Goal: Use online tool/utility: Utilize a website feature to perform a specific function

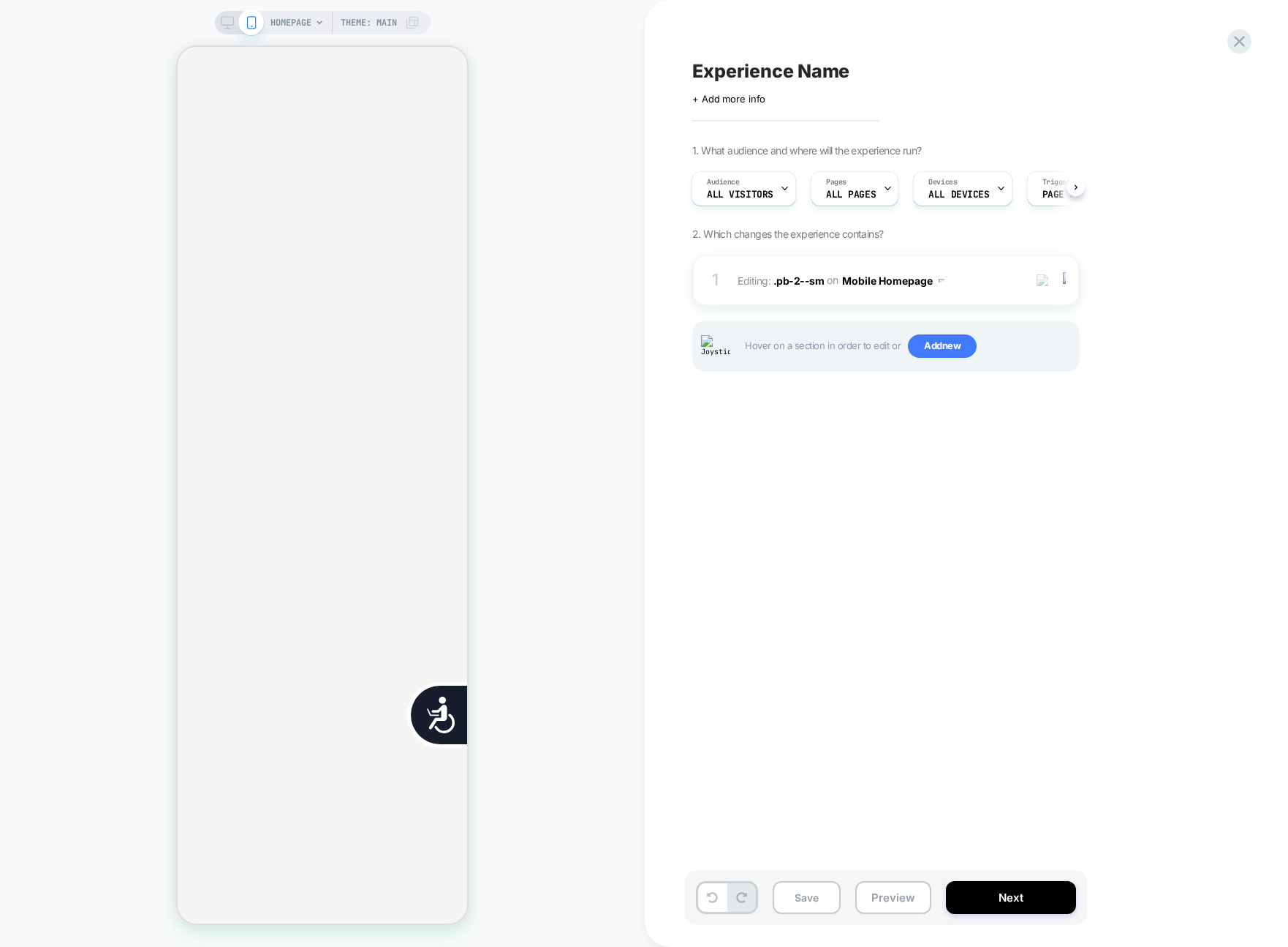
scroll to position [0, 41]
click at [912, 898] on button "Preview" at bounding box center [893, 897] width 76 height 33
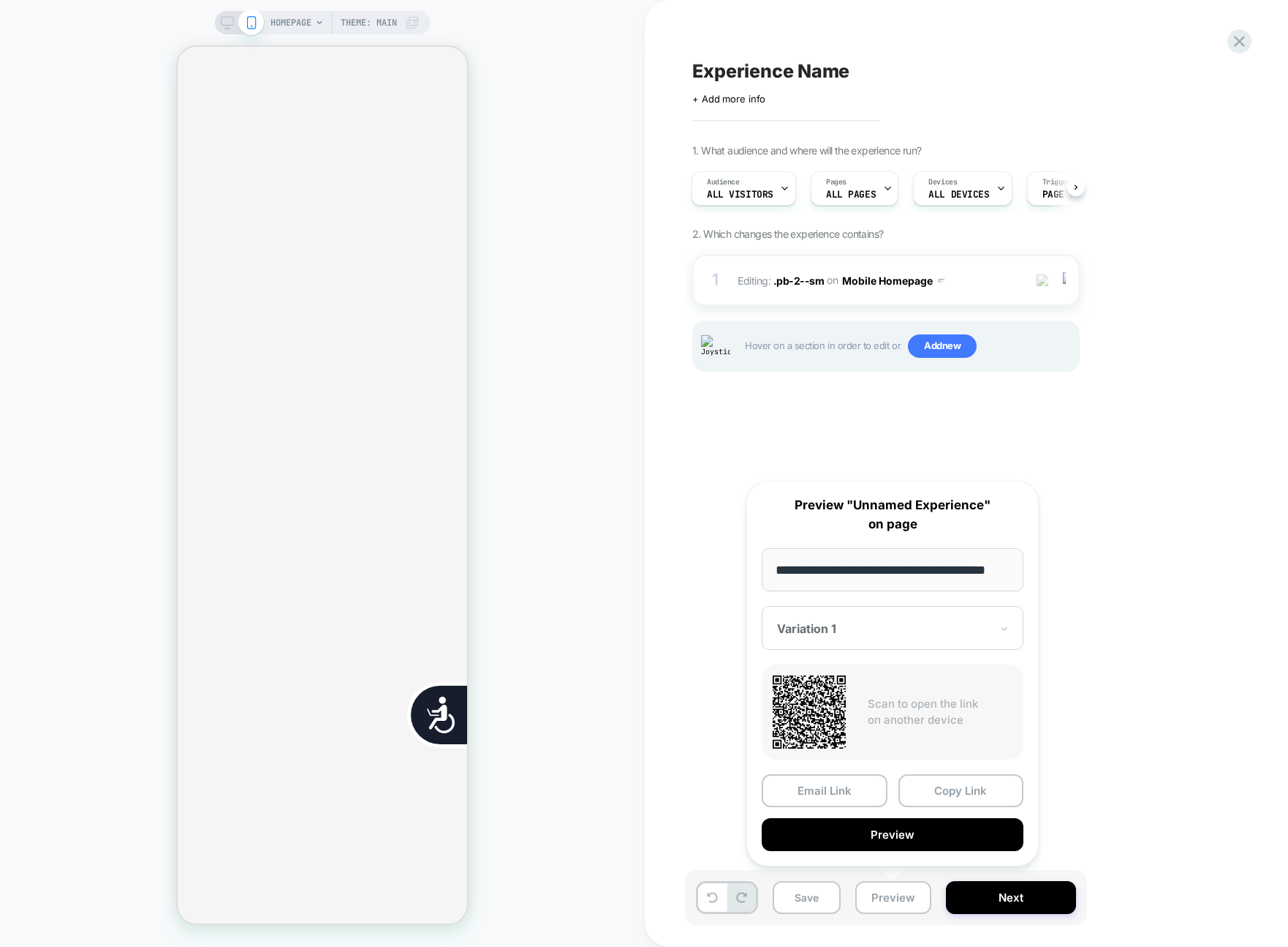
scroll to position [0, 0]
click at [948, 831] on button "Preview" at bounding box center [892, 834] width 262 height 33
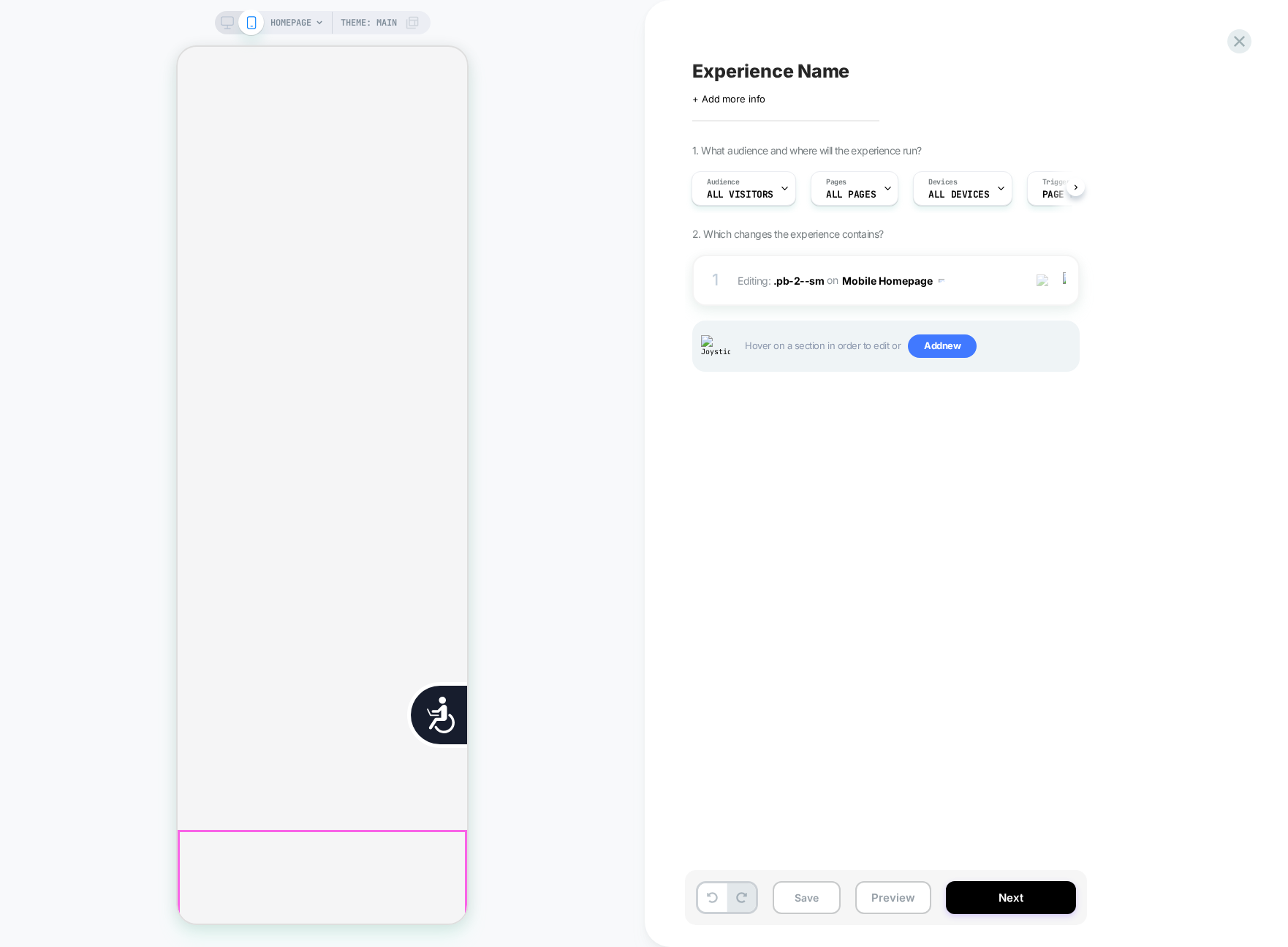
scroll to position [1055, 0]
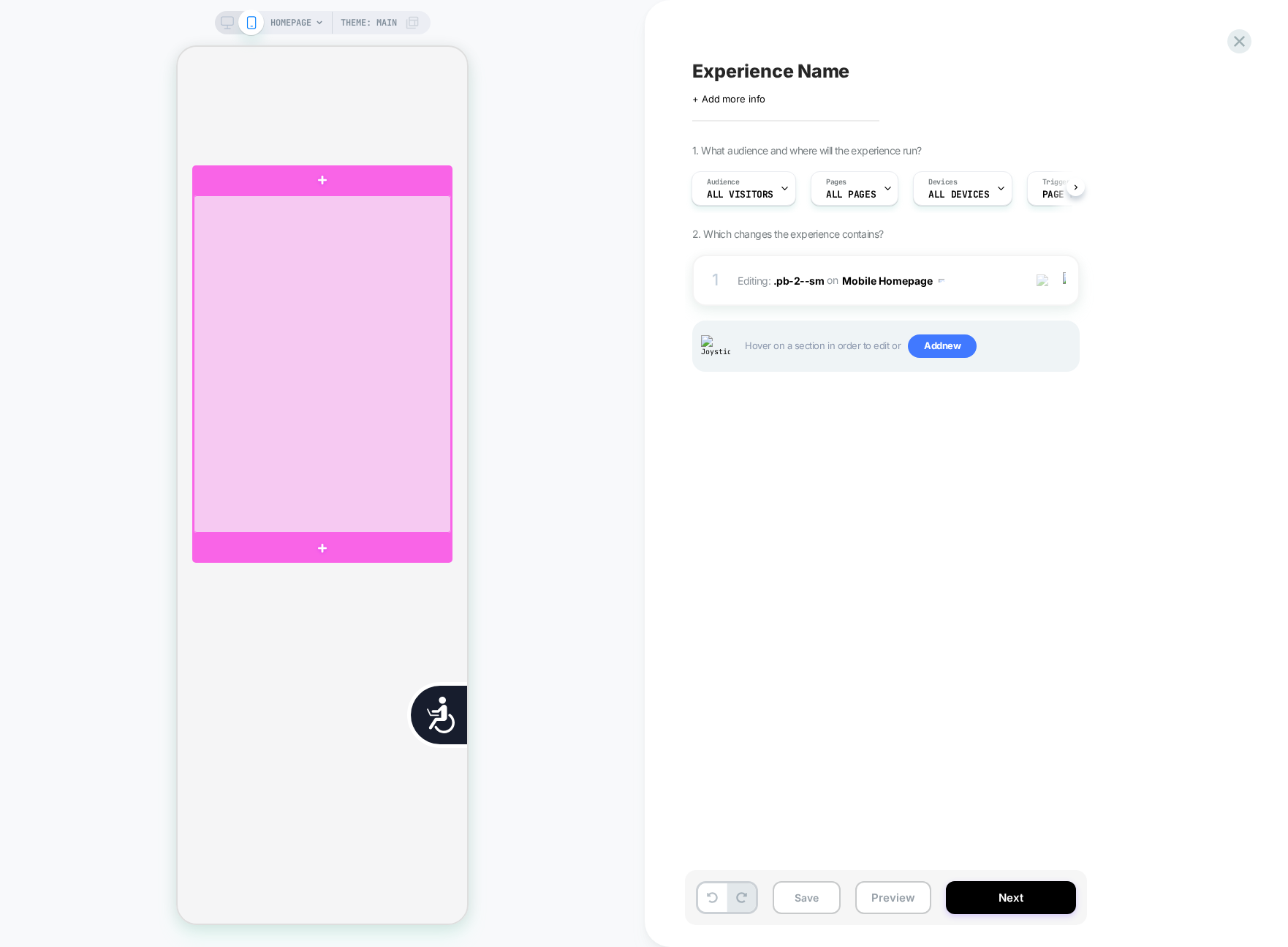
click at [387, 323] on div at bounding box center [322, 364] width 258 height 338
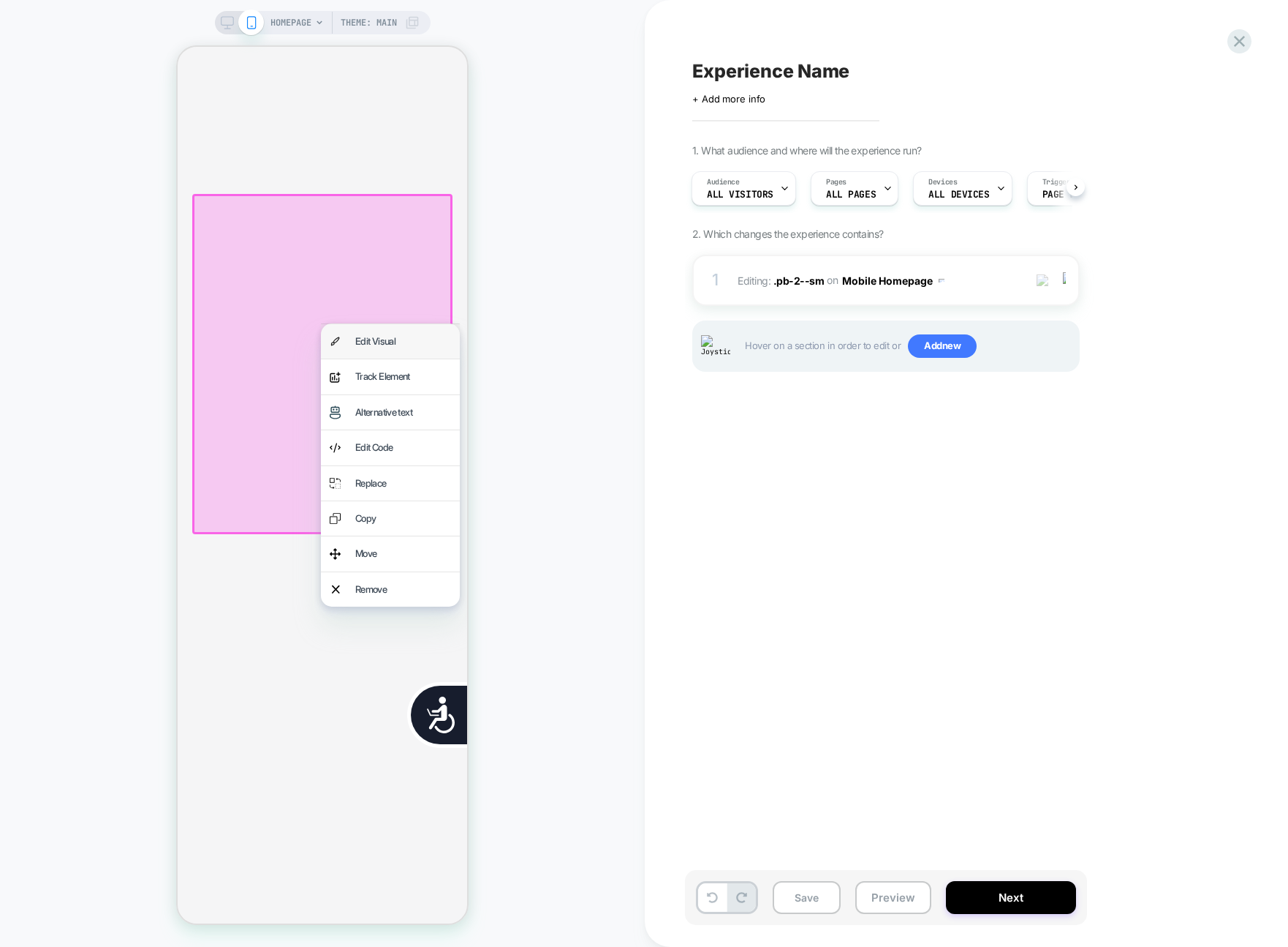
click at [407, 338] on div "Edit Visual" at bounding box center [403, 341] width 95 height 17
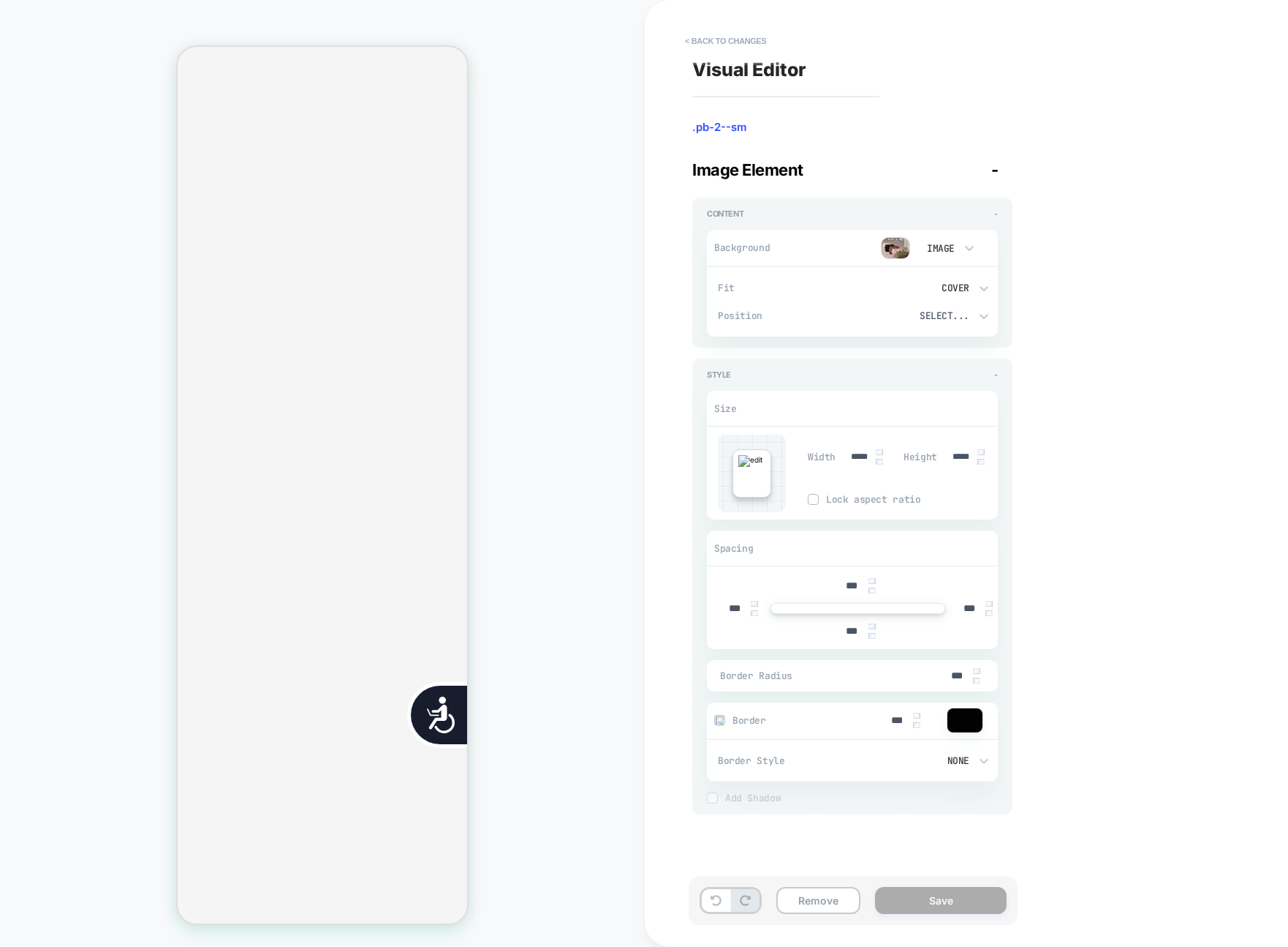
scroll to position [0, 0]
click at [895, 246] on img at bounding box center [896, 248] width 29 height 22
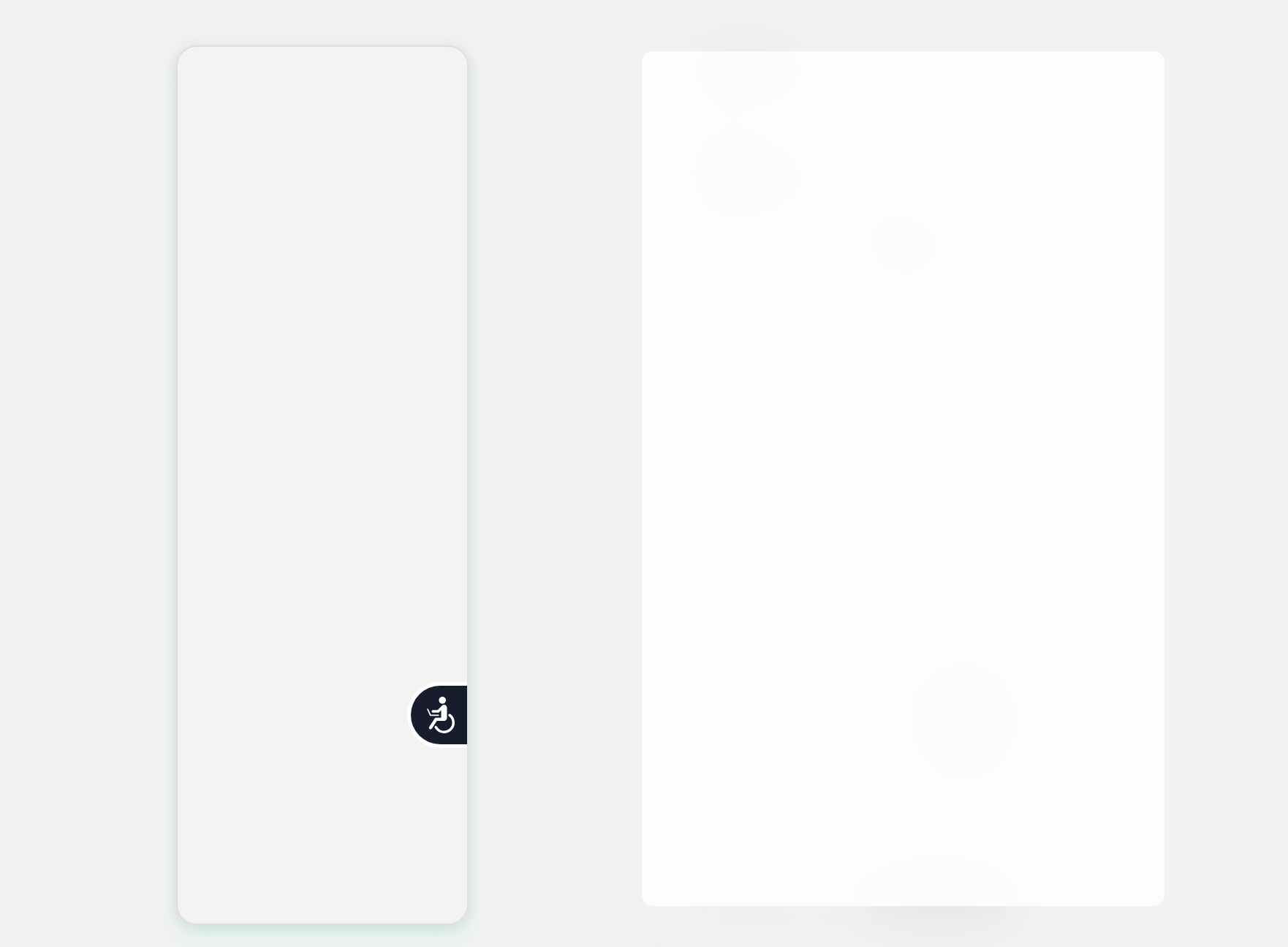
scroll to position [0, 296]
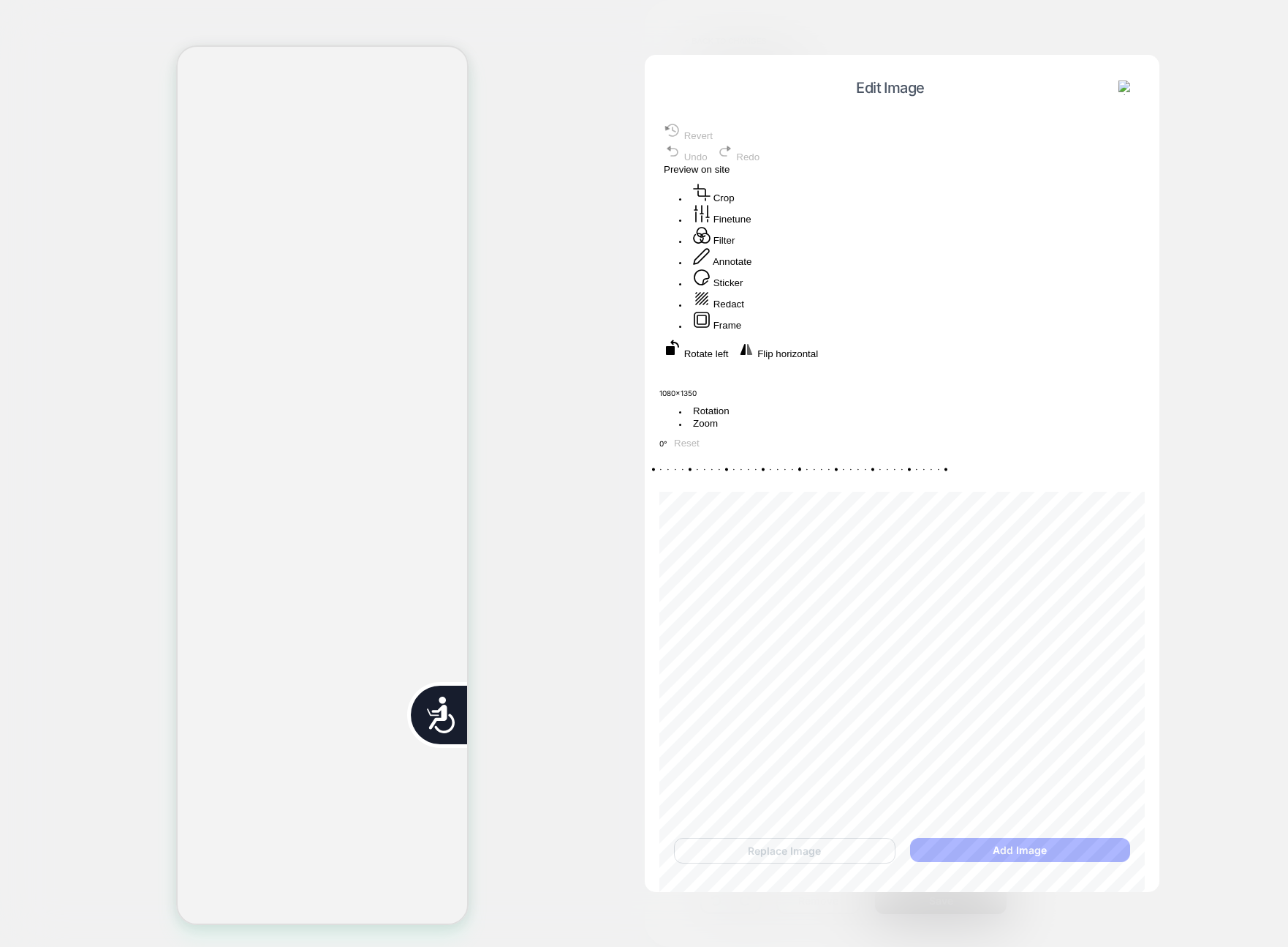
click at [858, 863] on div "Replace Image Add Image" at bounding box center [902, 851] width 485 height 55
click at [858, 856] on button "Replace Image" at bounding box center [785, 851] width 222 height 25
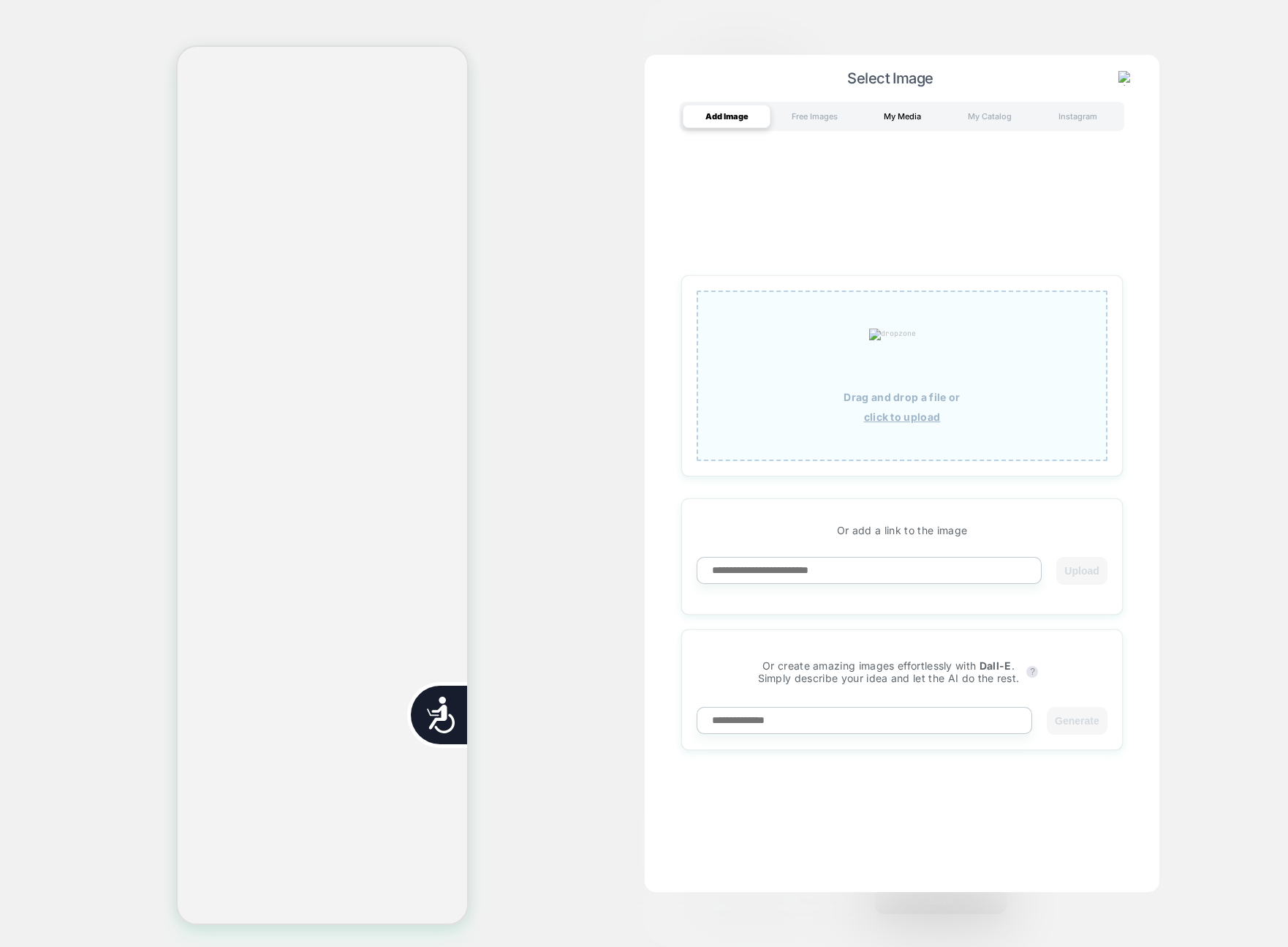
click at [906, 122] on div "My Media" at bounding box center [902, 116] width 88 height 23
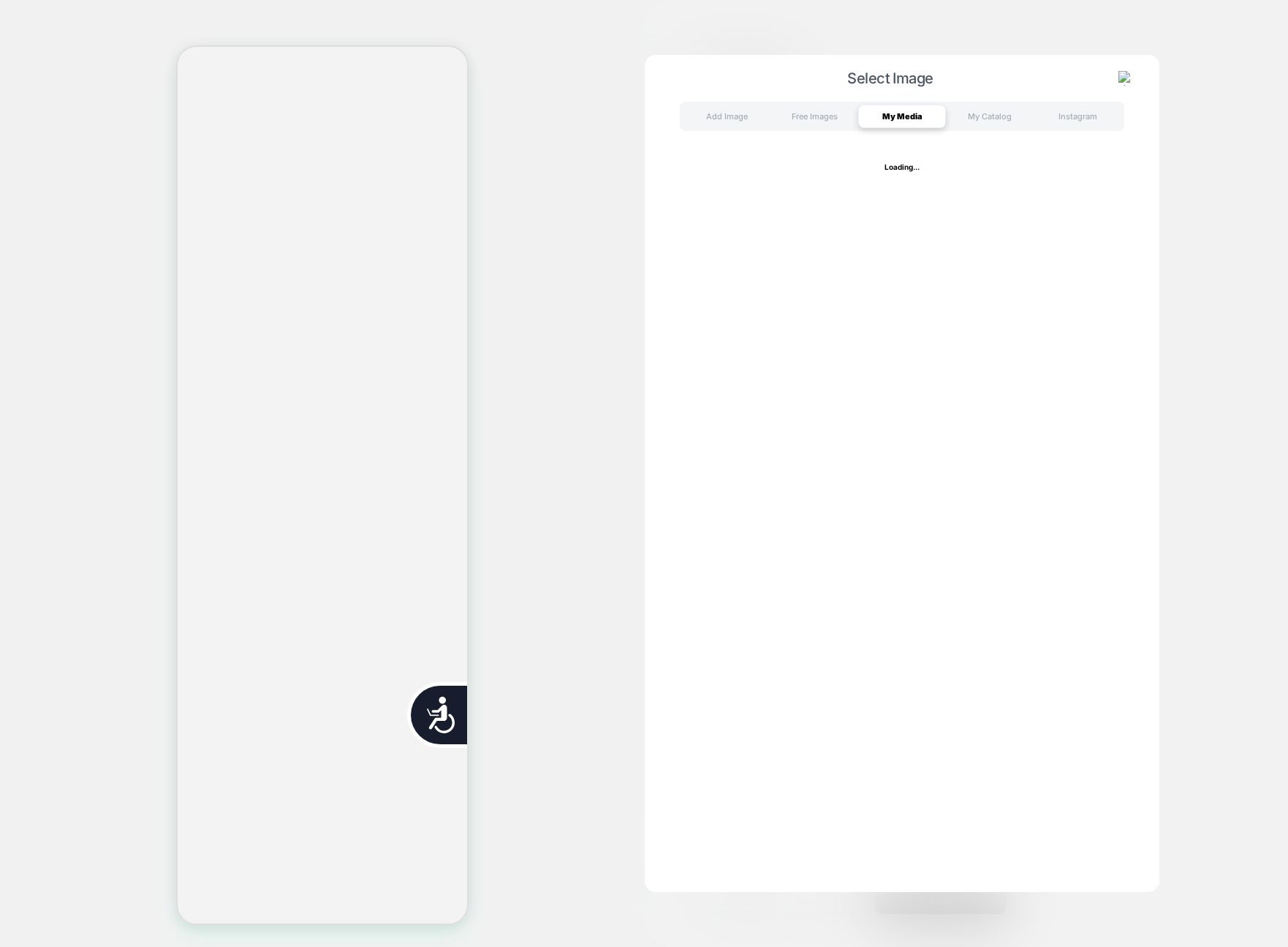
scroll to position [0, 590]
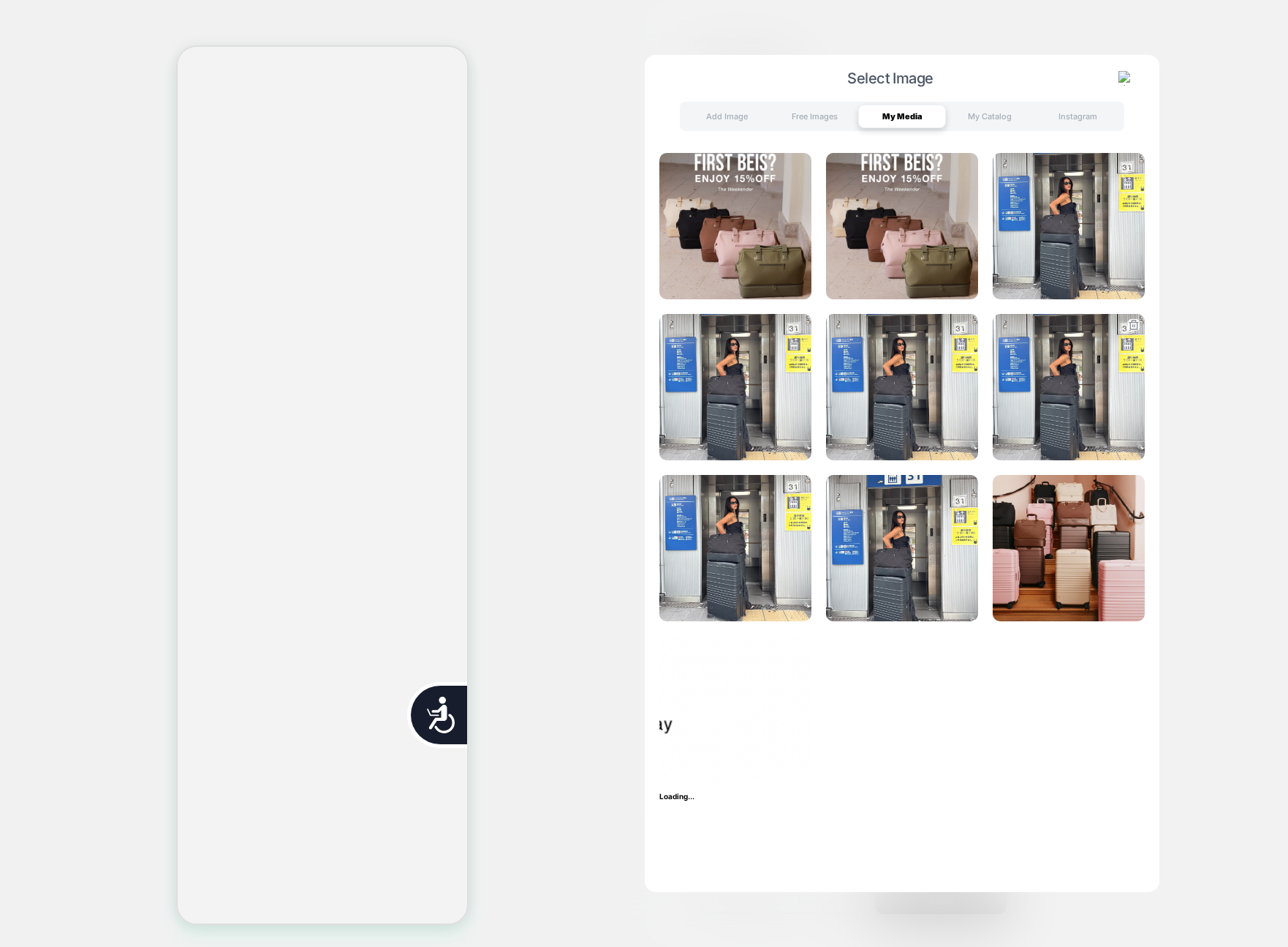
click at [1012, 424] on img at bounding box center [1069, 386] width 152 height 146
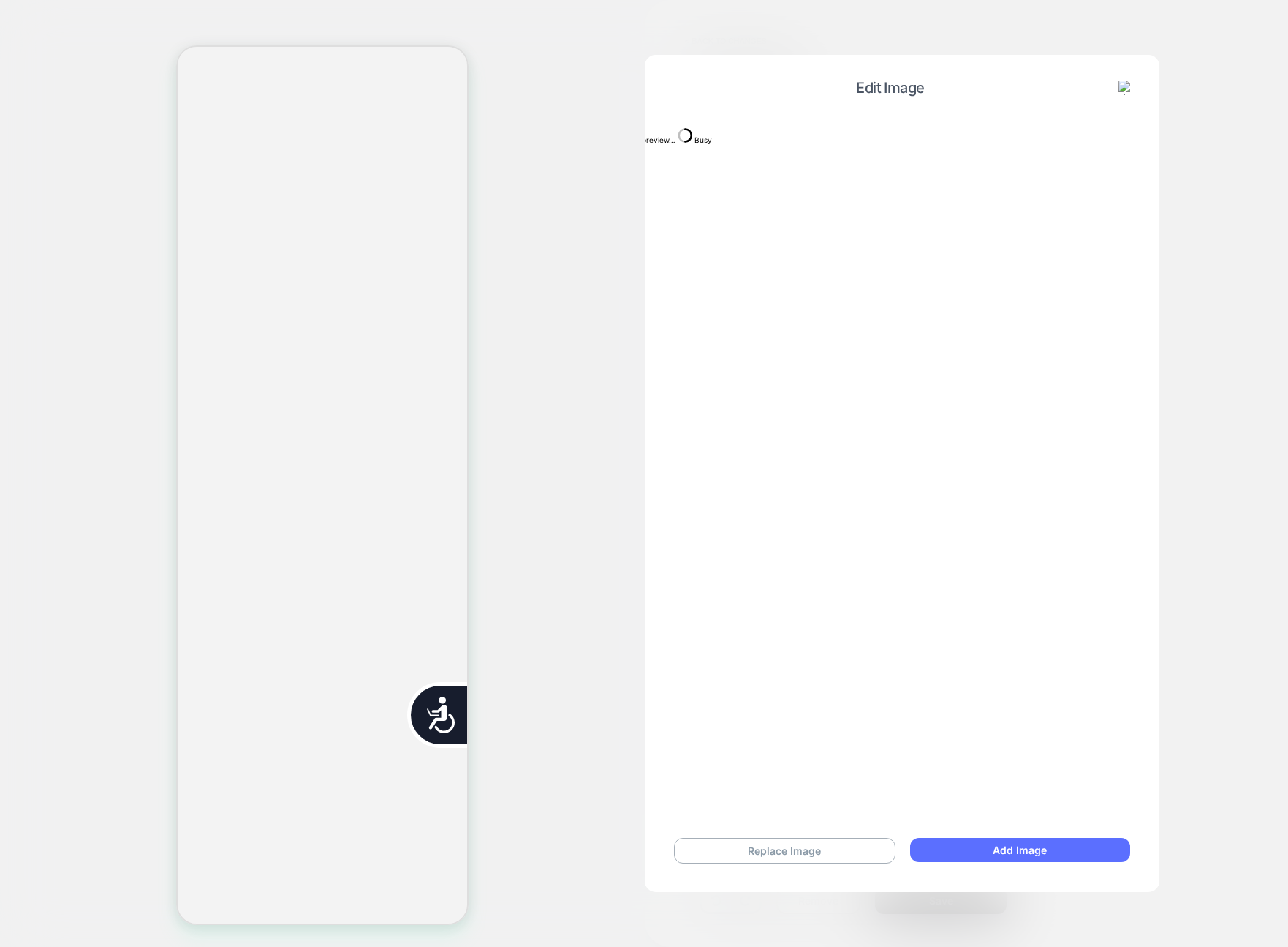
scroll to position [0, 0]
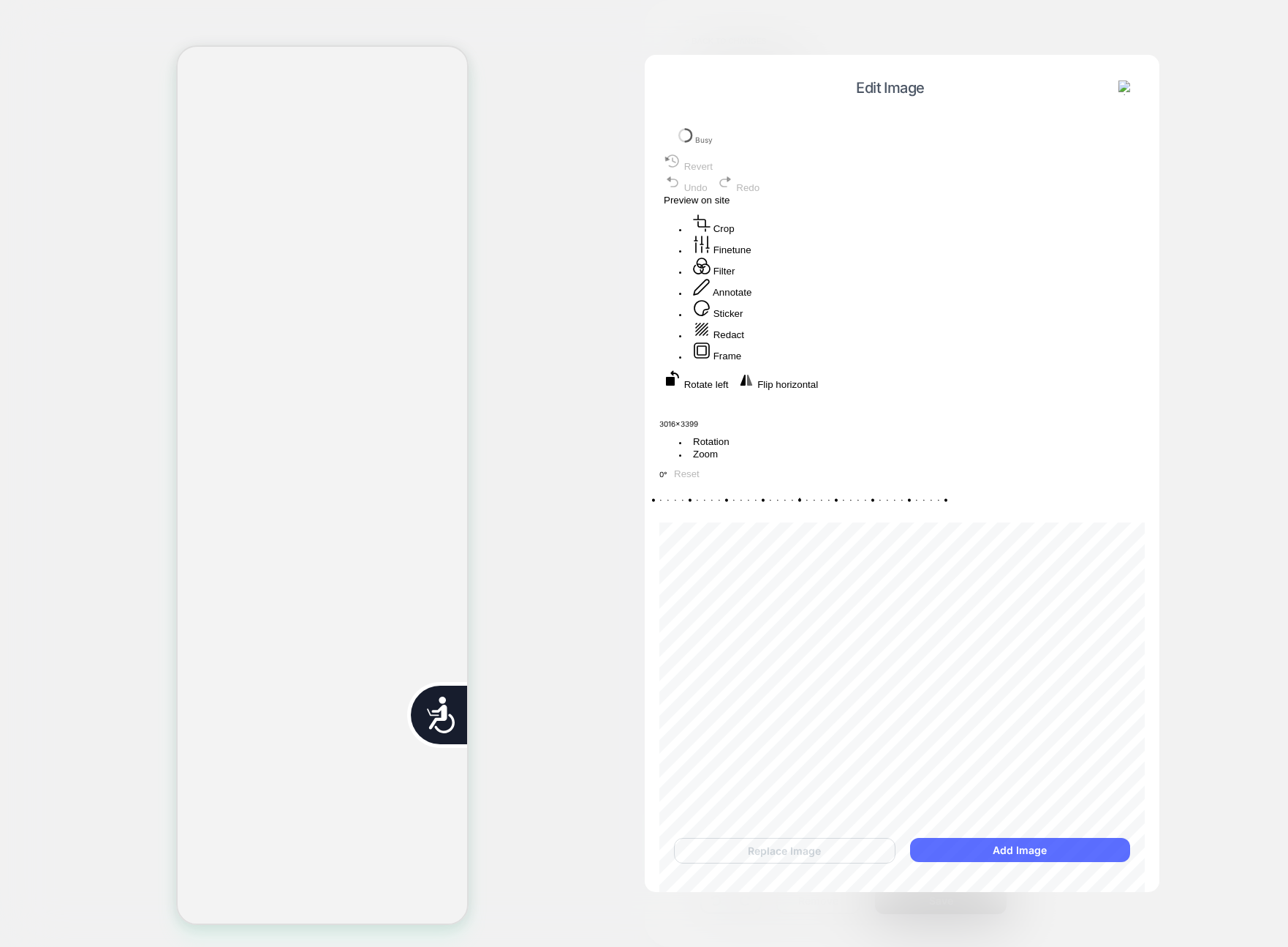
click at [1006, 852] on button "Add Image" at bounding box center [1020, 850] width 220 height 24
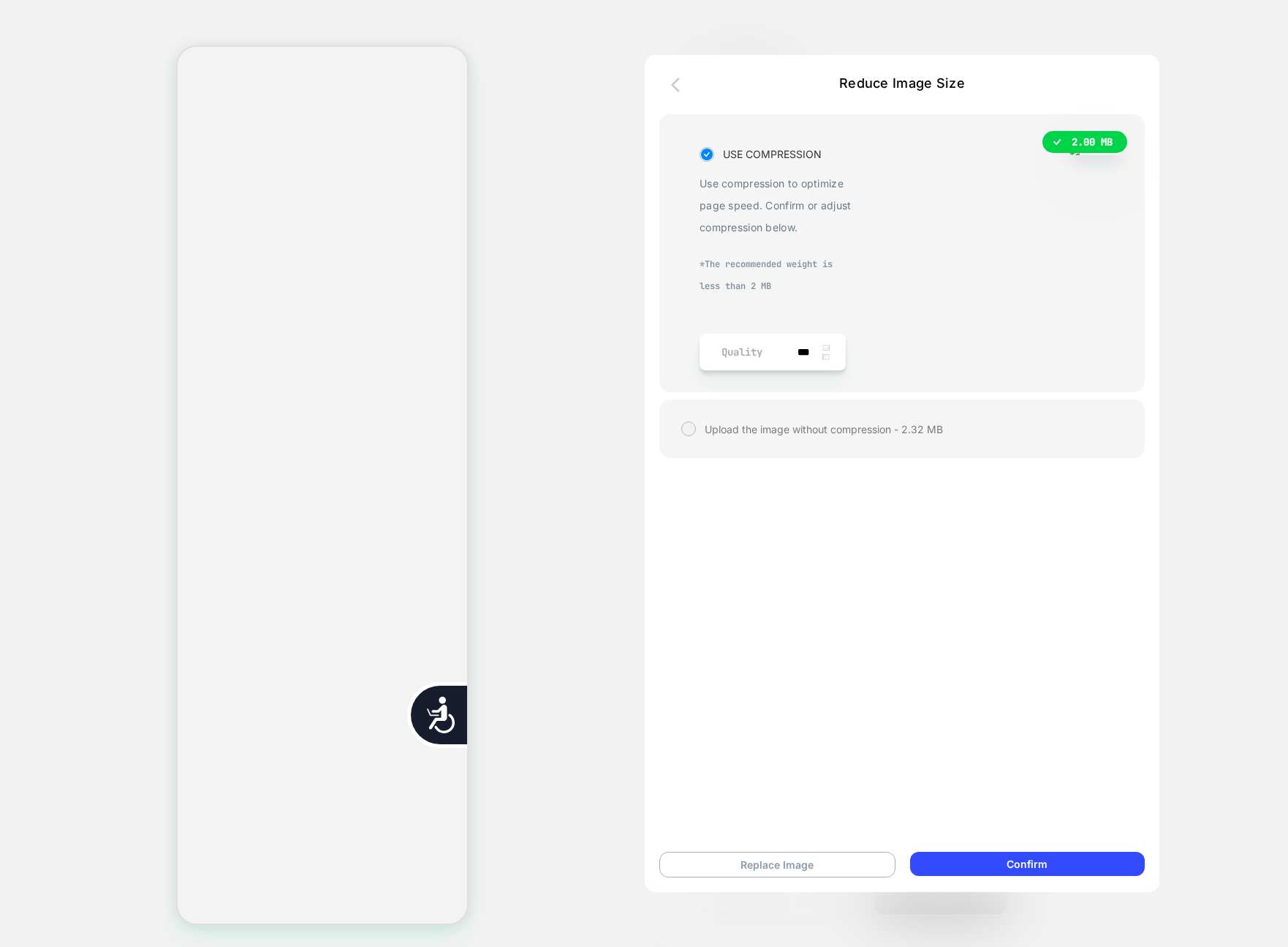
scroll to position [0, 290]
click at [670, 83] on button "button" at bounding box center [680, 86] width 26 height 21
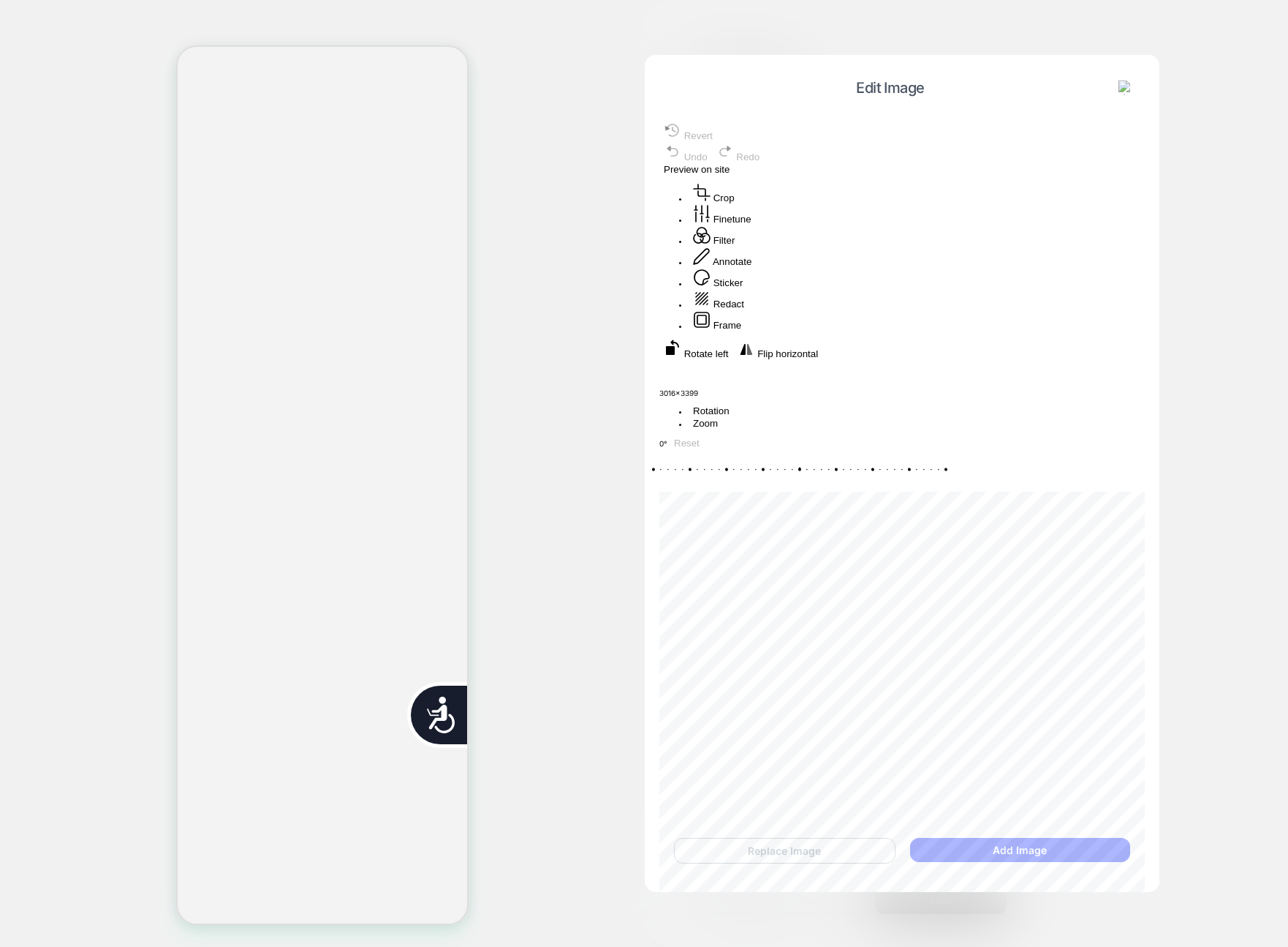
click at [1137, 82] on button at bounding box center [1127, 88] width 23 height 17
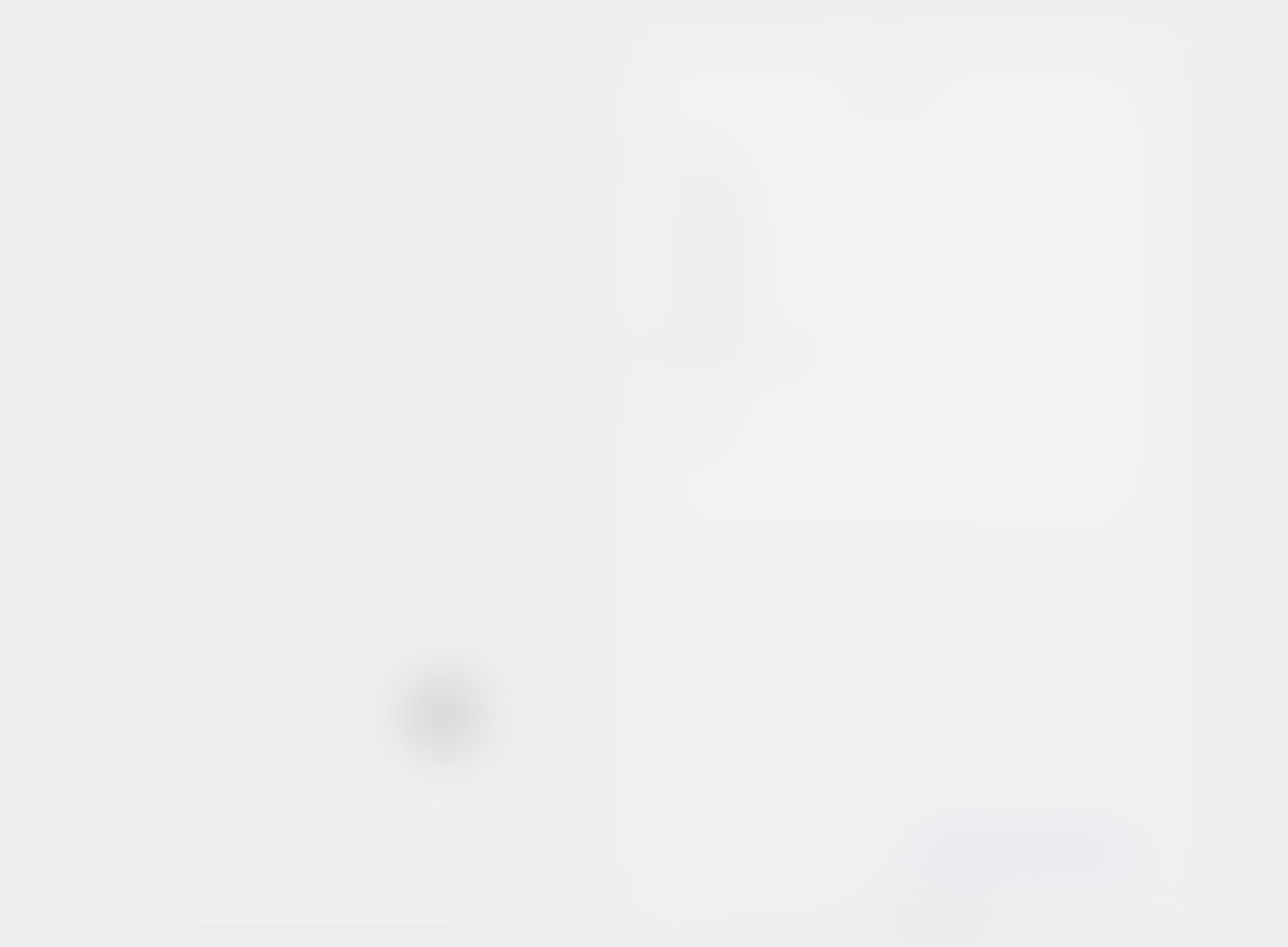
scroll to position [0, 296]
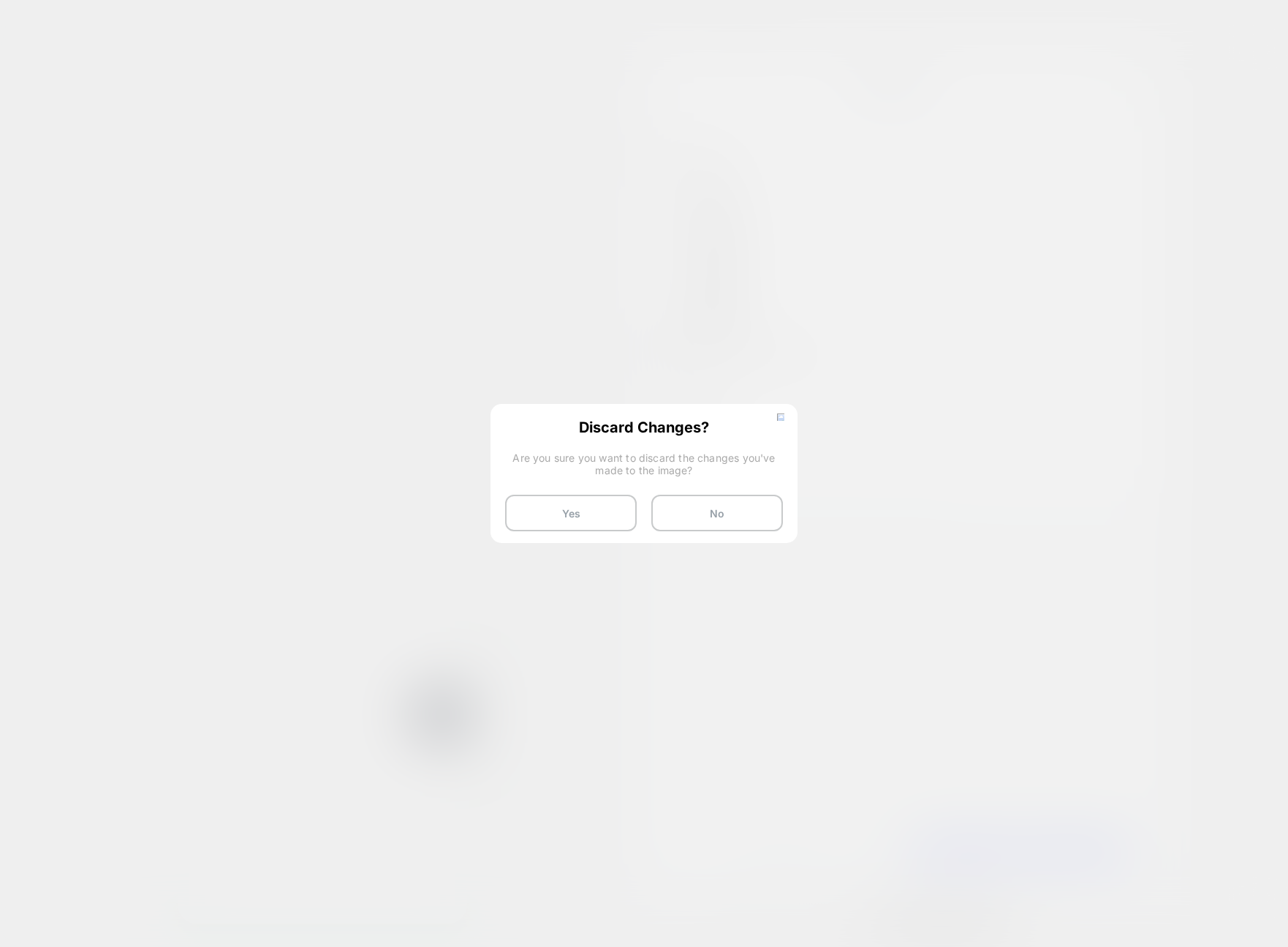
click at [540, 506] on button "Yes" at bounding box center [570, 513] width 131 height 37
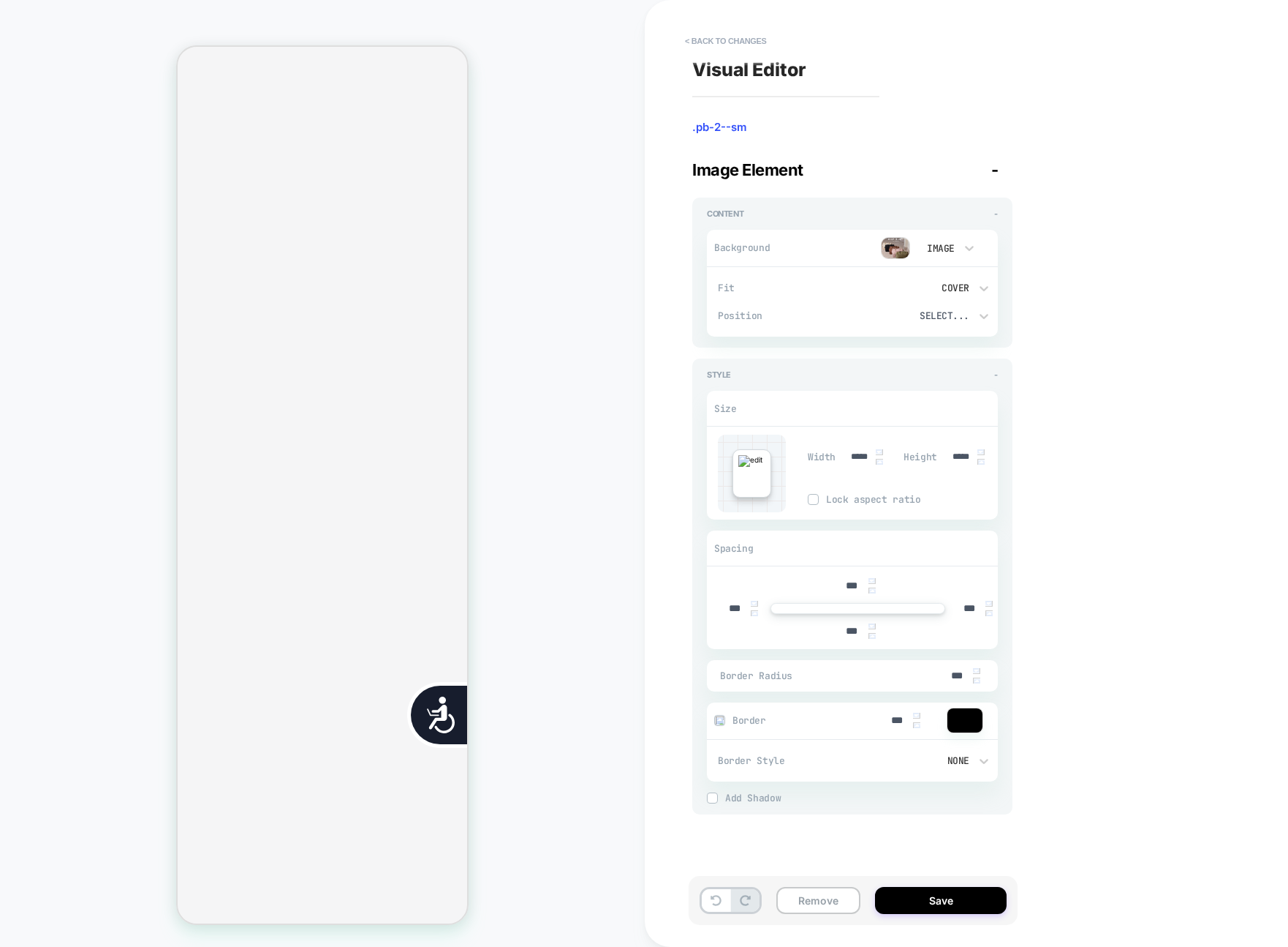
scroll to position [0, 0]
click at [712, 28] on div "Visual Editor .pb-2--sm Image Element - Content - Background Image Fit Cover Po…" at bounding box center [959, 473] width 549 height 918
click at [716, 39] on button "< Back to changes" at bounding box center [726, 41] width 96 height 23
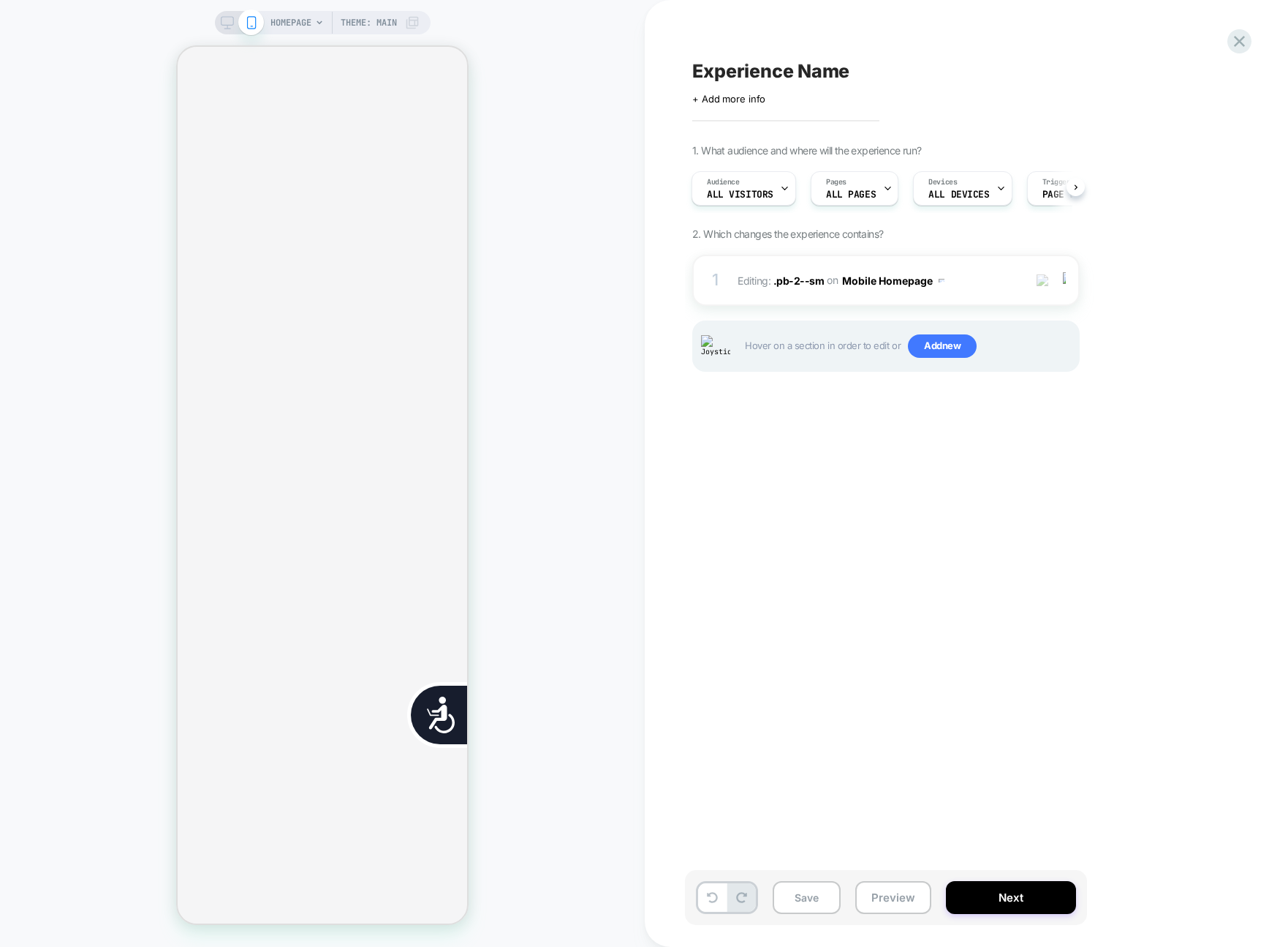
scroll to position [0, 590]
click at [297, 25] on span "HOMEPAGE" at bounding box center [291, 22] width 41 height 23
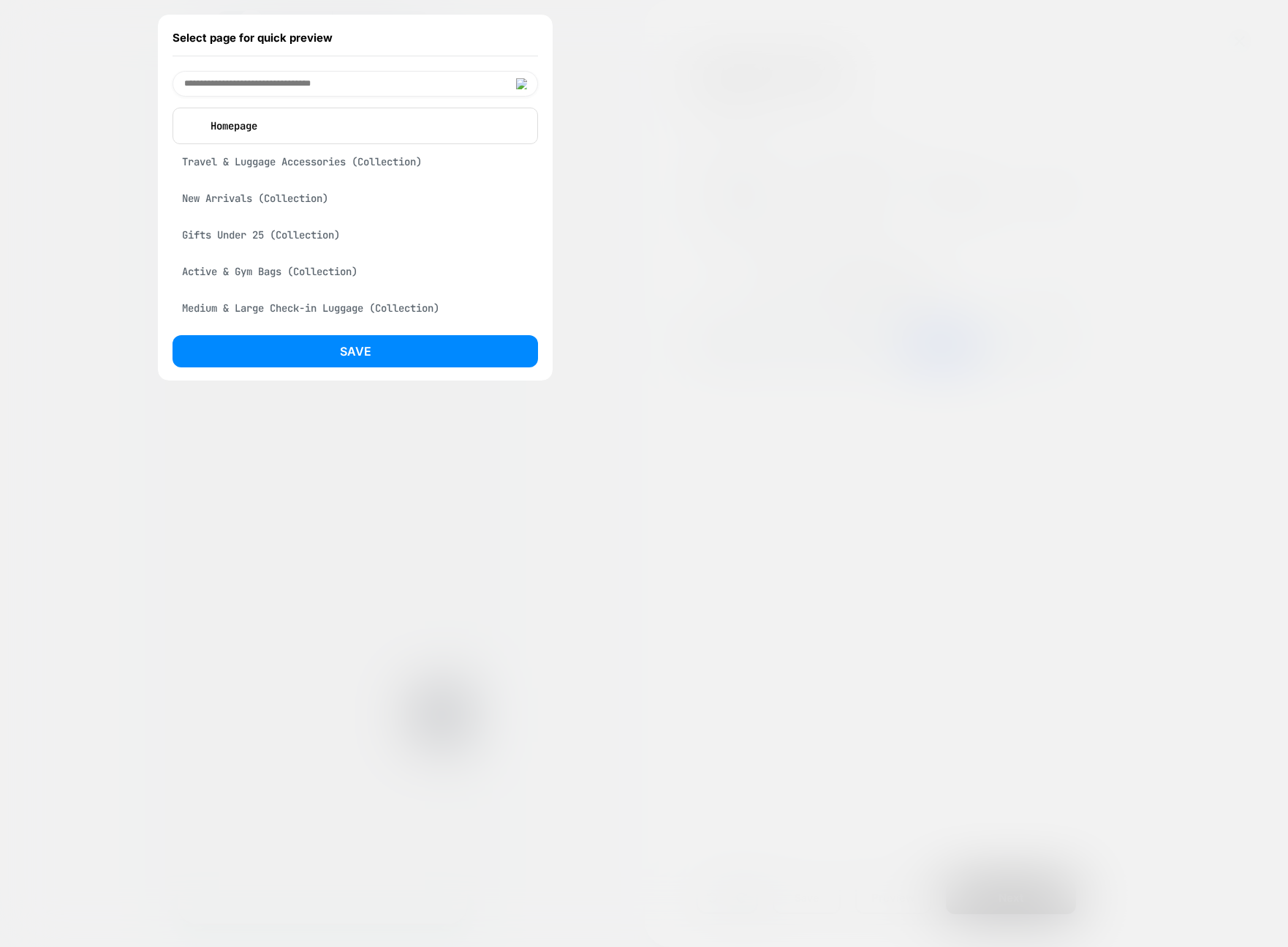
click at [284, 79] on input at bounding box center [355, 84] width 366 height 25
type input "********"
click at [307, 124] on div "Shop All - BÉIS Products (Collection)" at bounding box center [355, 121] width 366 height 28
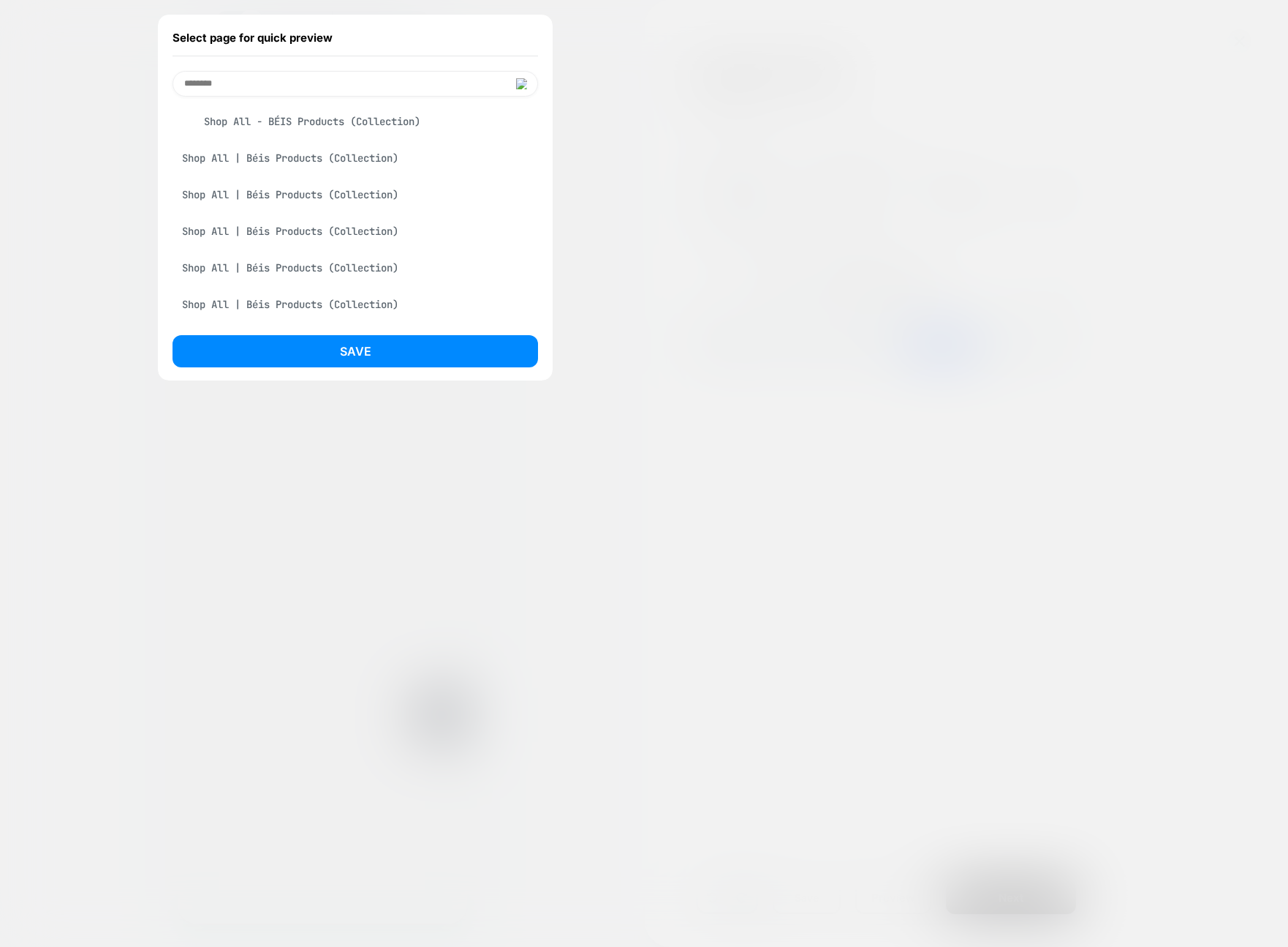
click at [382, 341] on button "Save" at bounding box center [355, 350] width 366 height 32
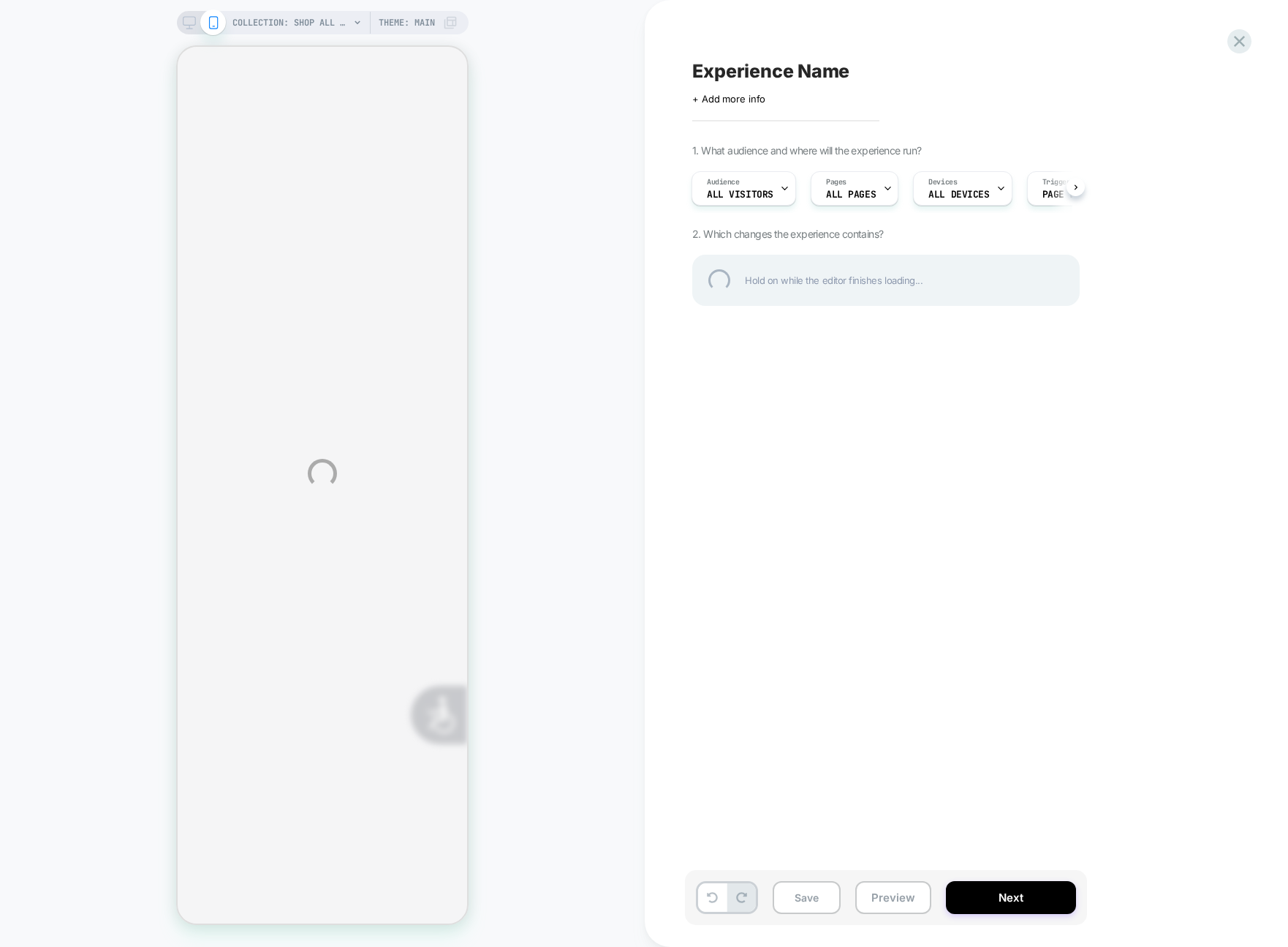
scroll to position [0, 0]
click at [660, 161] on div "COLLECTION: Shop All - BÉIS Products (Category) COLLECTION: Shop All - BÉIS Pro…" at bounding box center [644, 473] width 1288 height 947
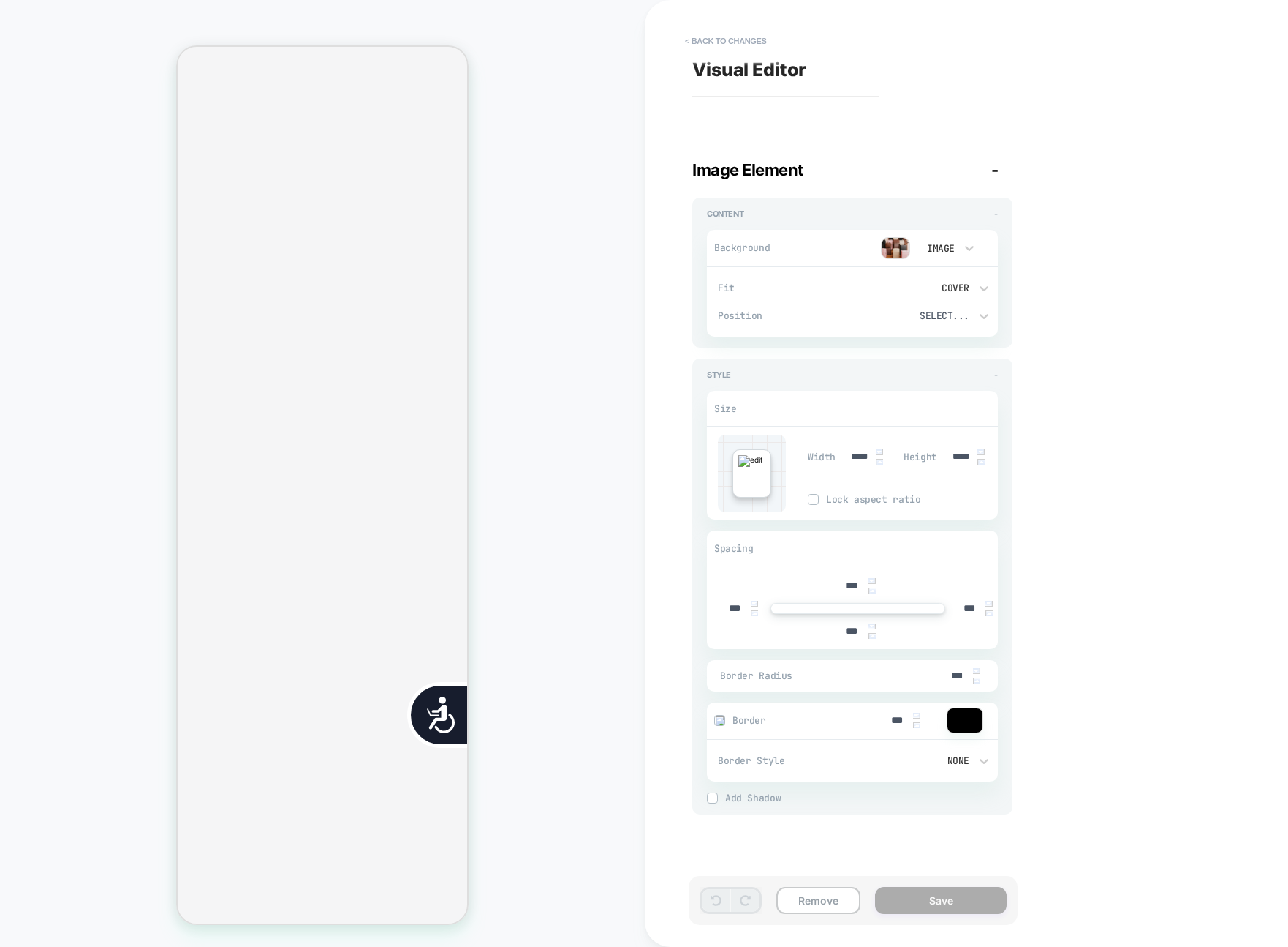
click at [888, 254] on img at bounding box center [896, 248] width 29 height 22
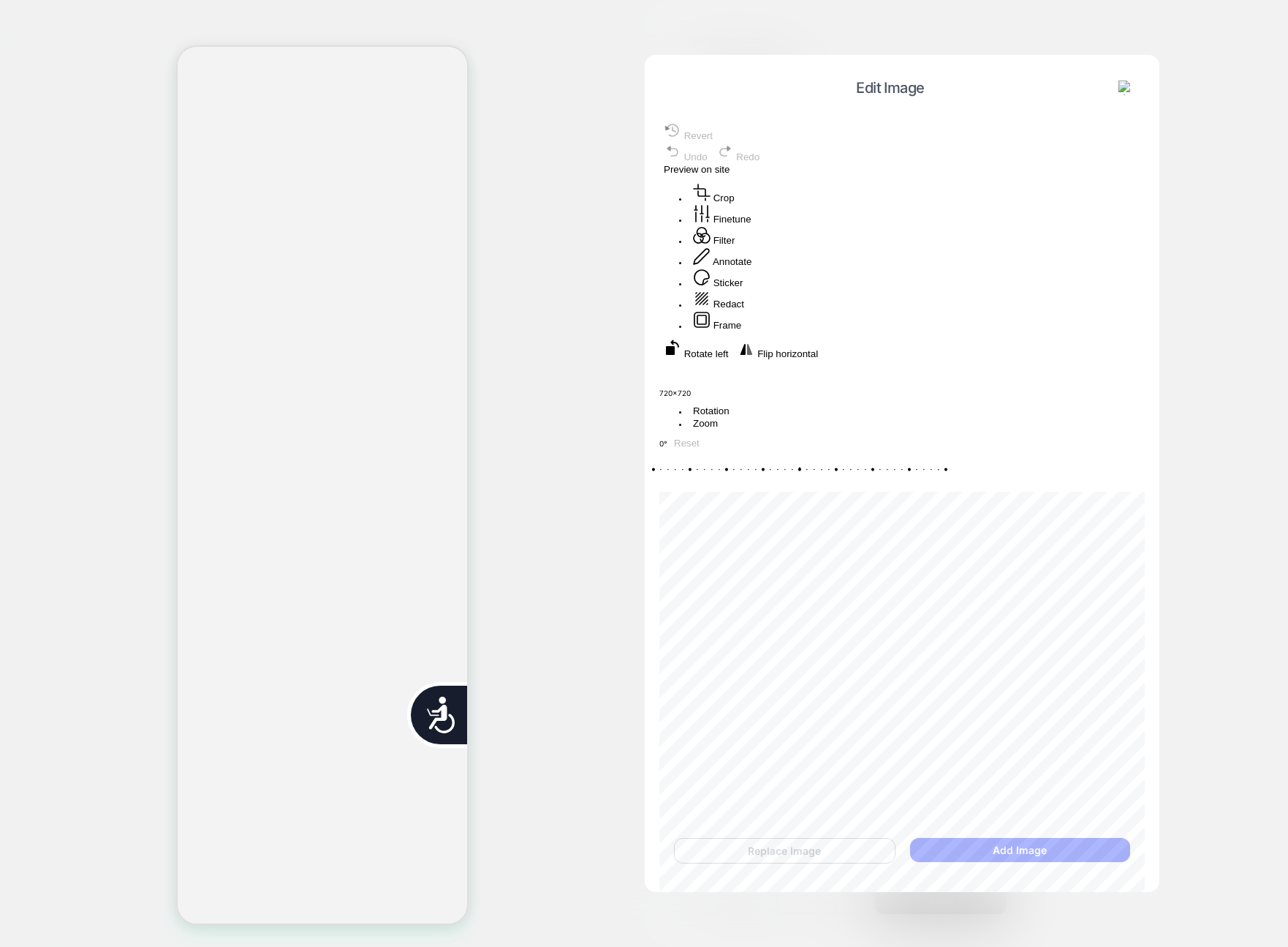
scroll to position [0, 590]
click at [730, 164] on span "Preview on site" at bounding box center [697, 168] width 66 height 11
click at [756, 268] on button "Annotate" at bounding box center [722, 257] width 67 height 21
drag, startPoint x: 833, startPoint y: 372, endPoint x: 929, endPoint y: 258, distance: 149.0
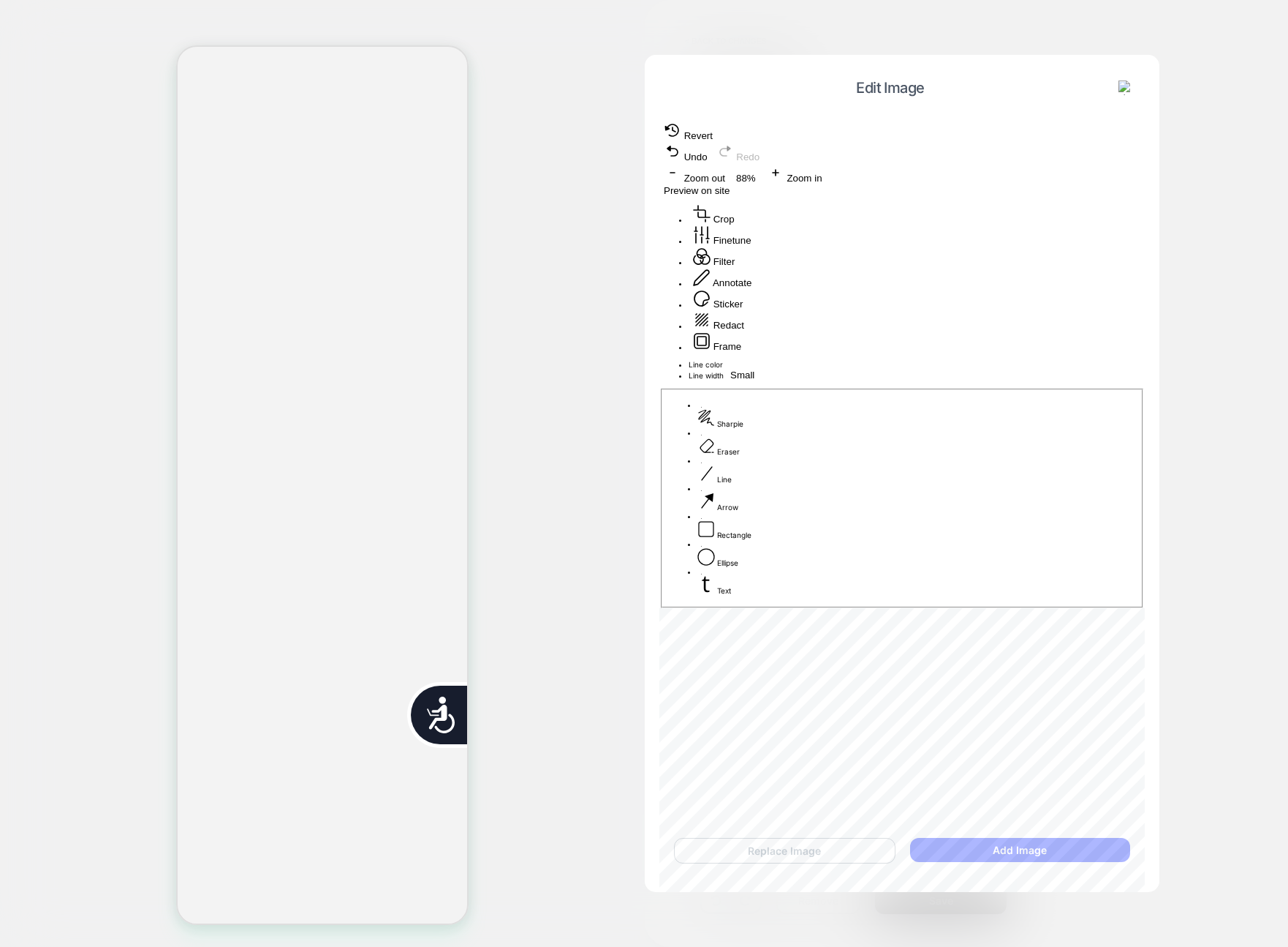
click at [888, 360] on div at bounding box center [902, 360] width 485 height 0
click at [730, 185] on span "Preview on site" at bounding box center [697, 190] width 66 height 11
click at [831, 847] on button "Replace Image" at bounding box center [785, 851] width 222 height 25
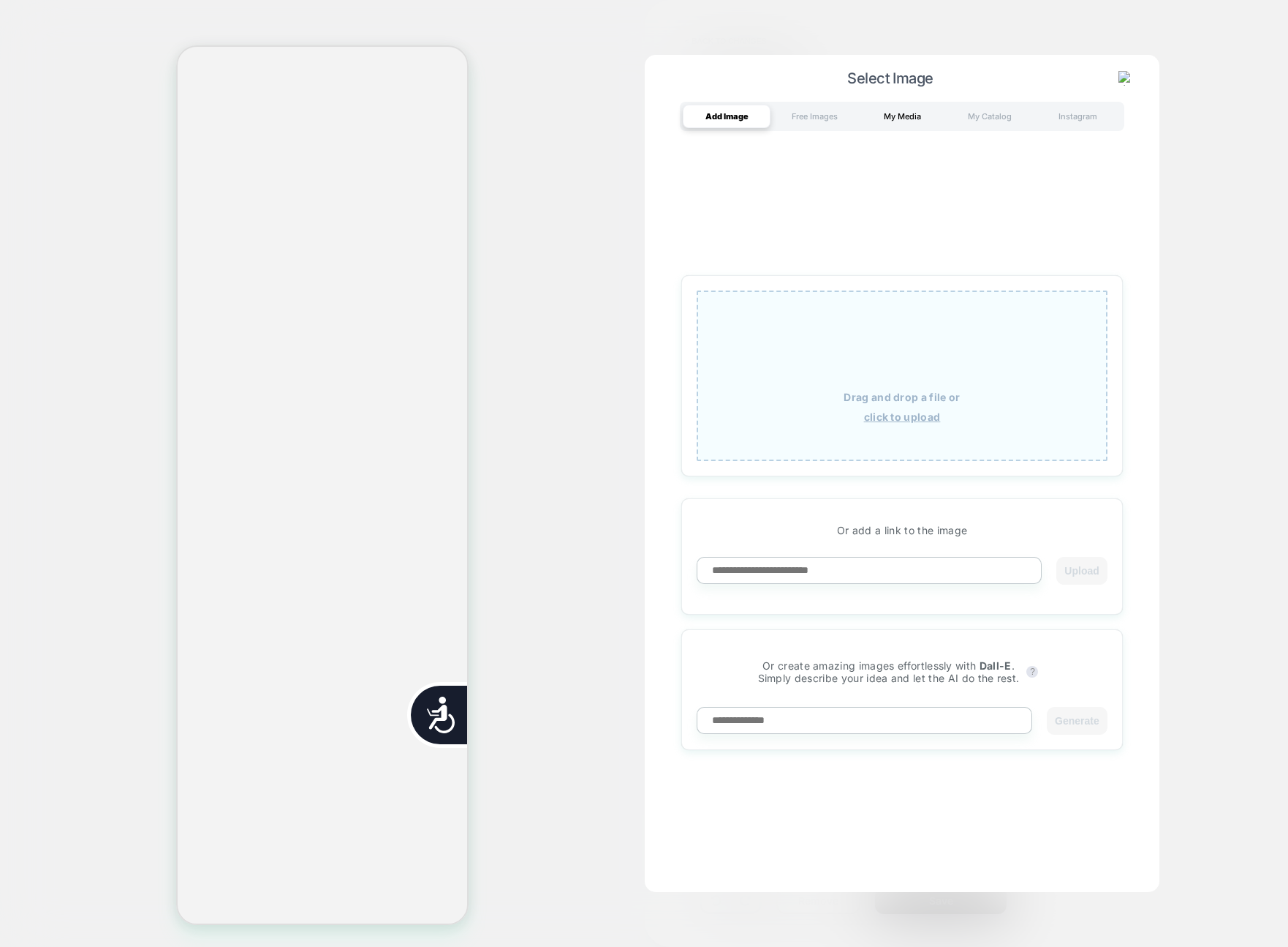
click at [861, 111] on div "My Media" at bounding box center [902, 116] width 88 height 23
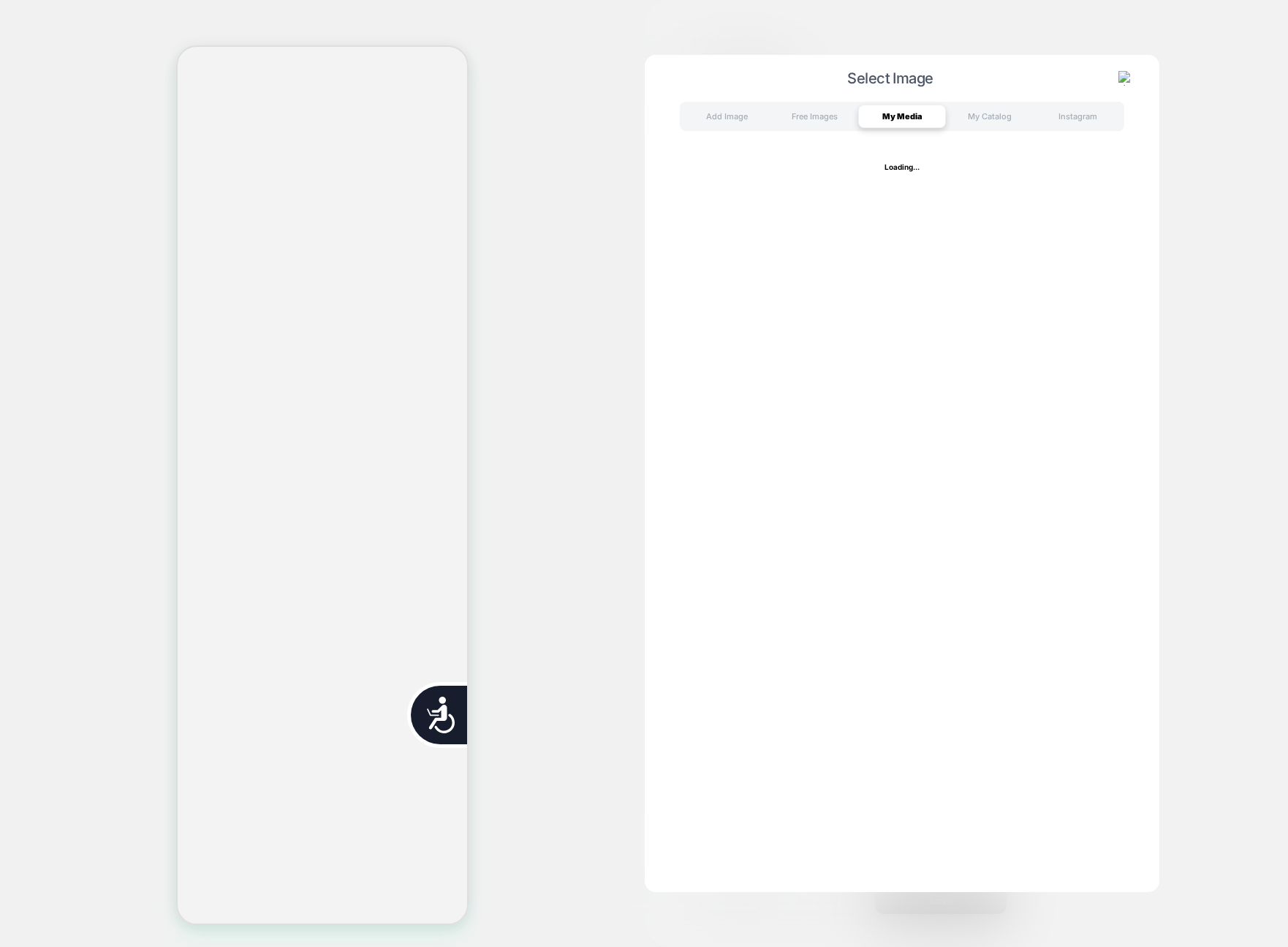
scroll to position [0, 590]
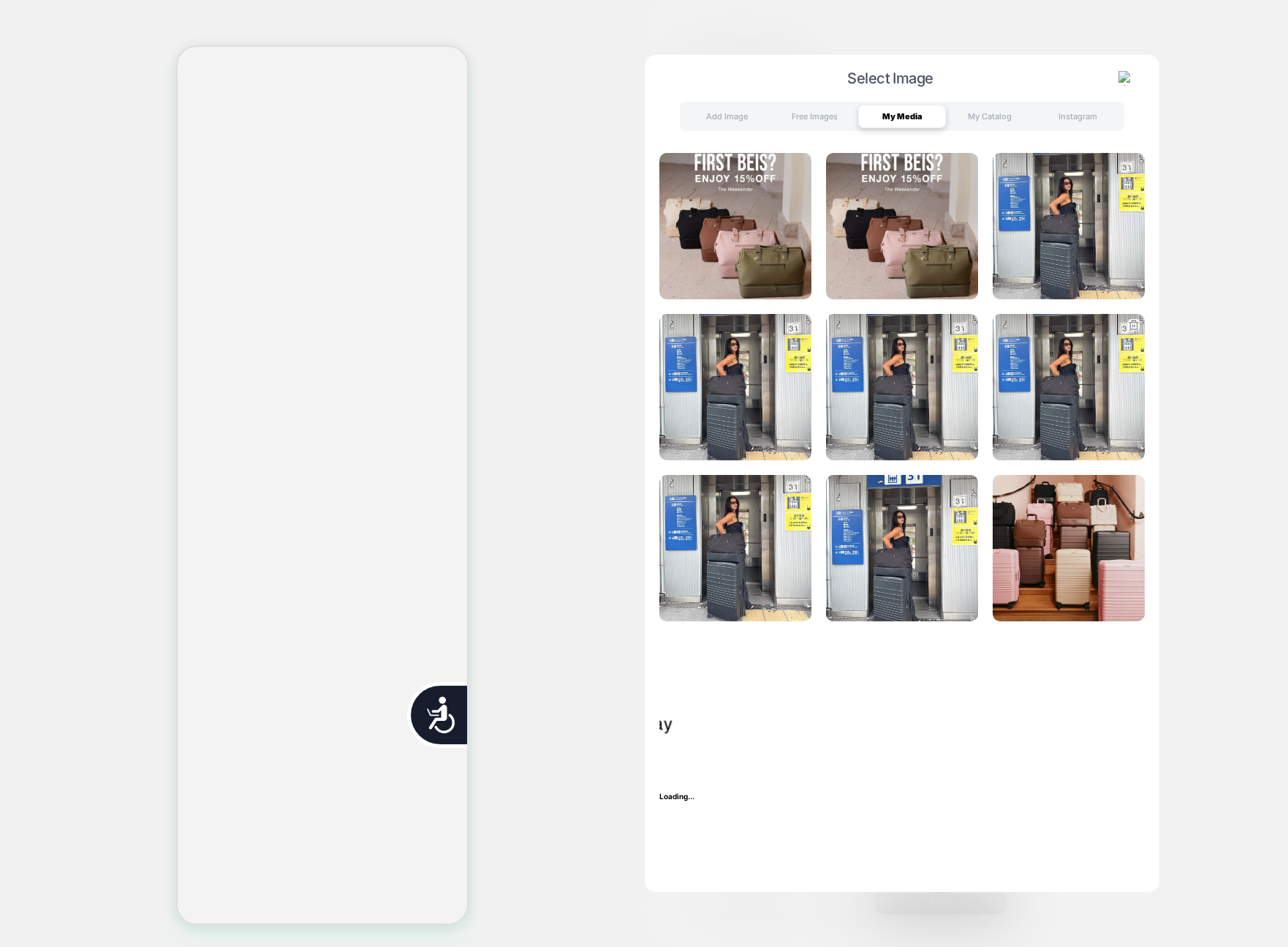
click at [1101, 340] on img at bounding box center [1069, 386] width 152 height 146
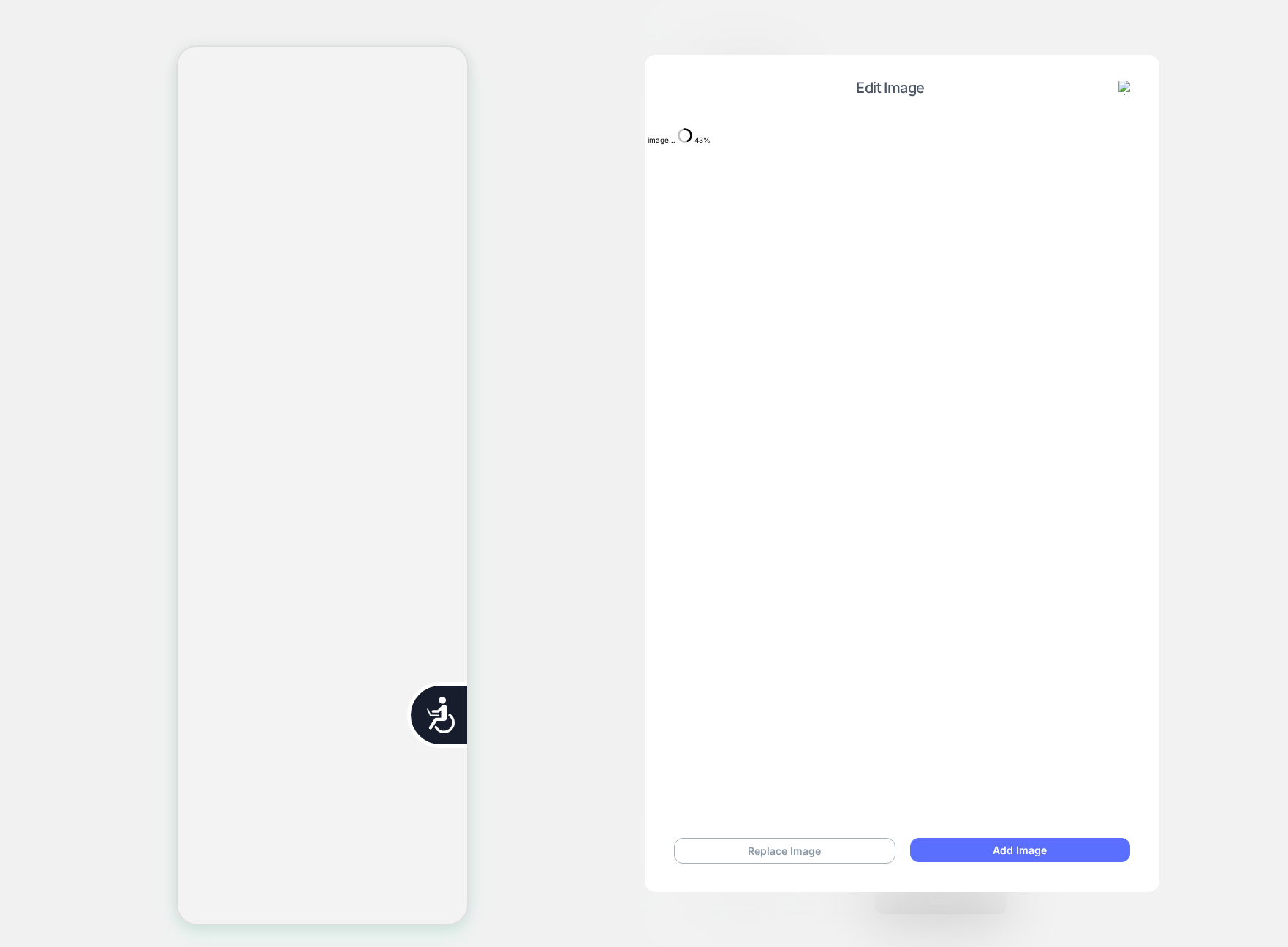
scroll to position [0, 0]
click at [993, 852] on button "Add Image" at bounding box center [1020, 850] width 220 height 24
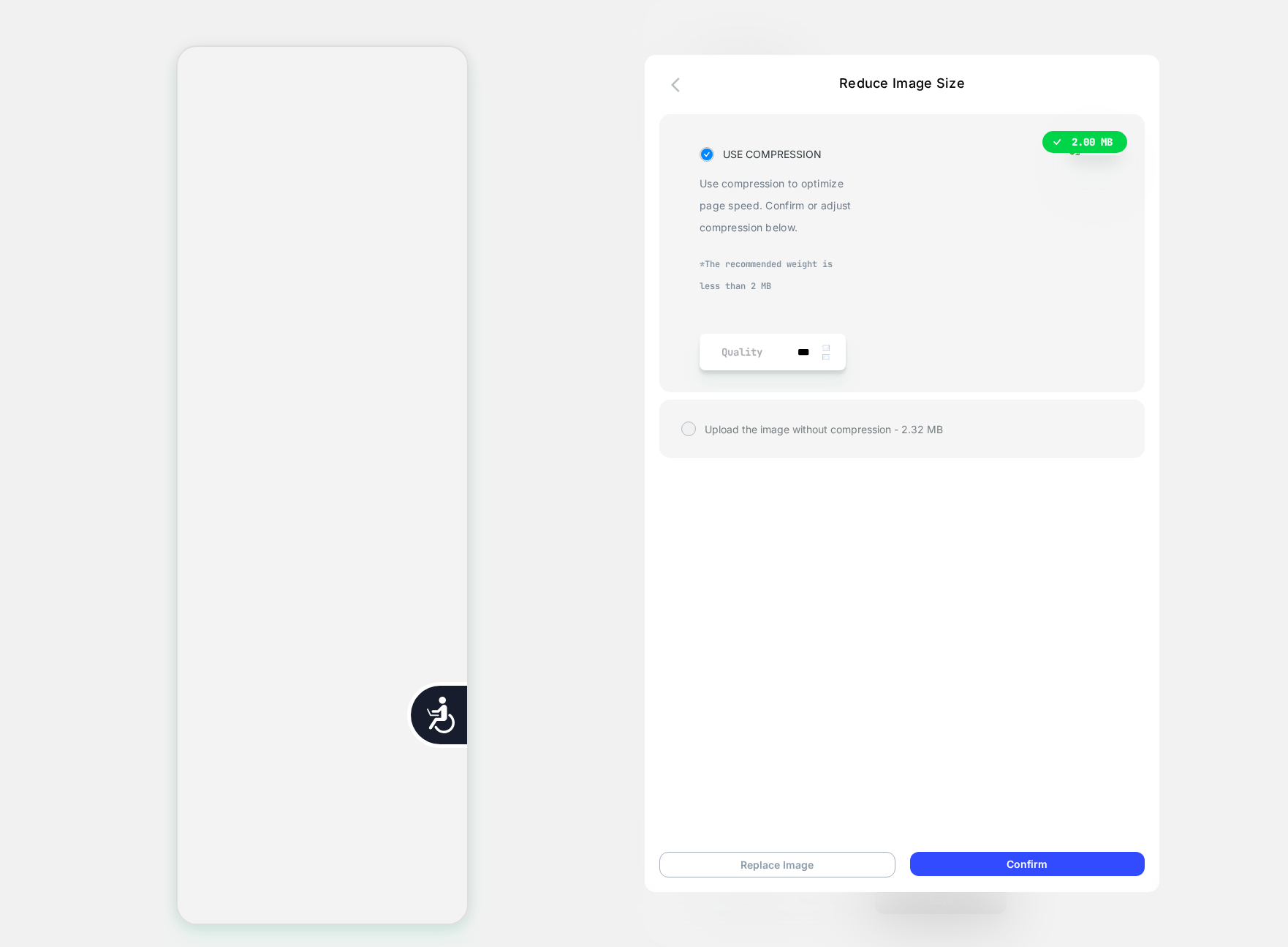
click at [684, 83] on icon "button" at bounding box center [680, 85] width 18 height 18
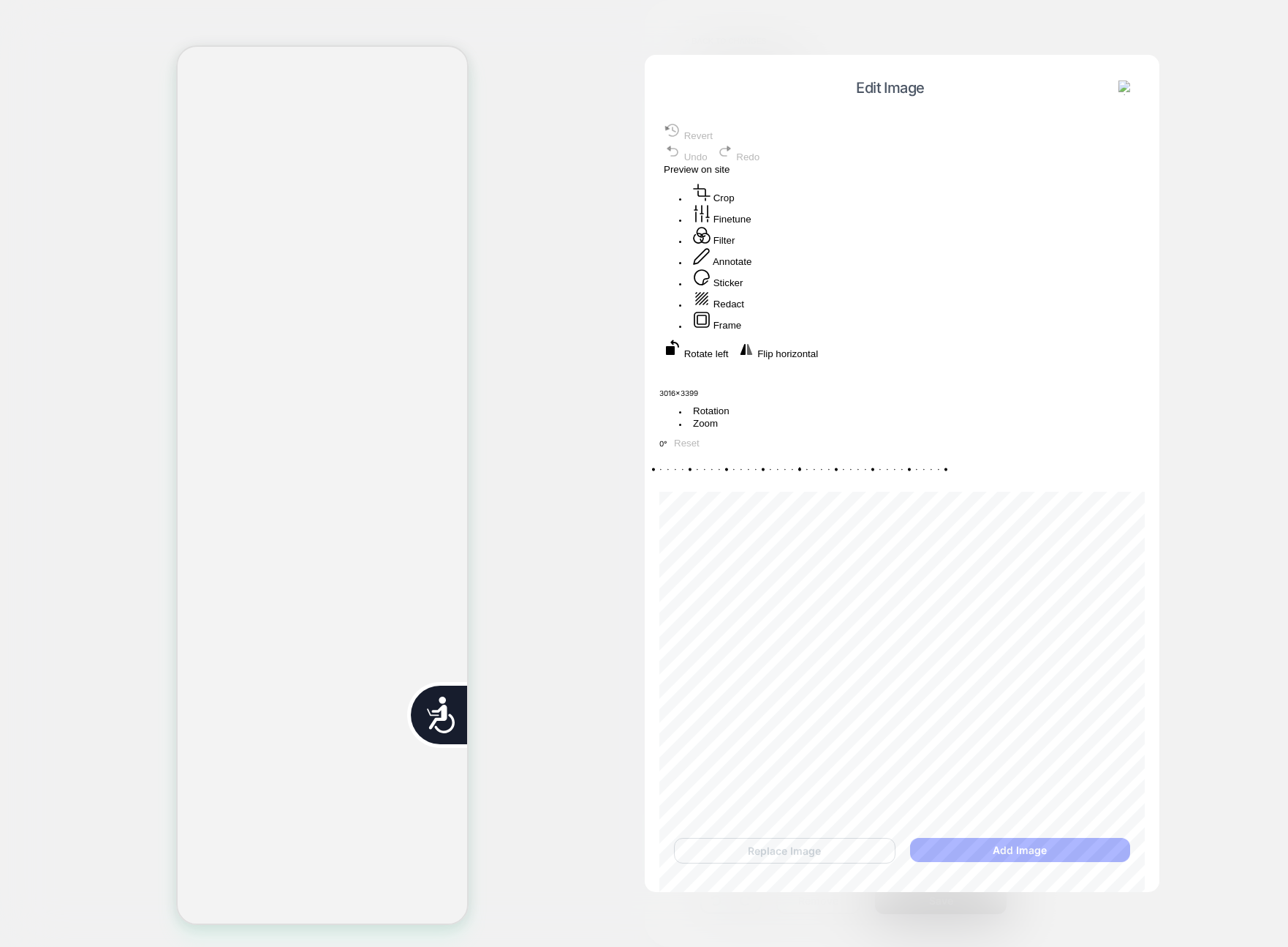
click at [1117, 81] on button at bounding box center [1127, 88] width 23 height 17
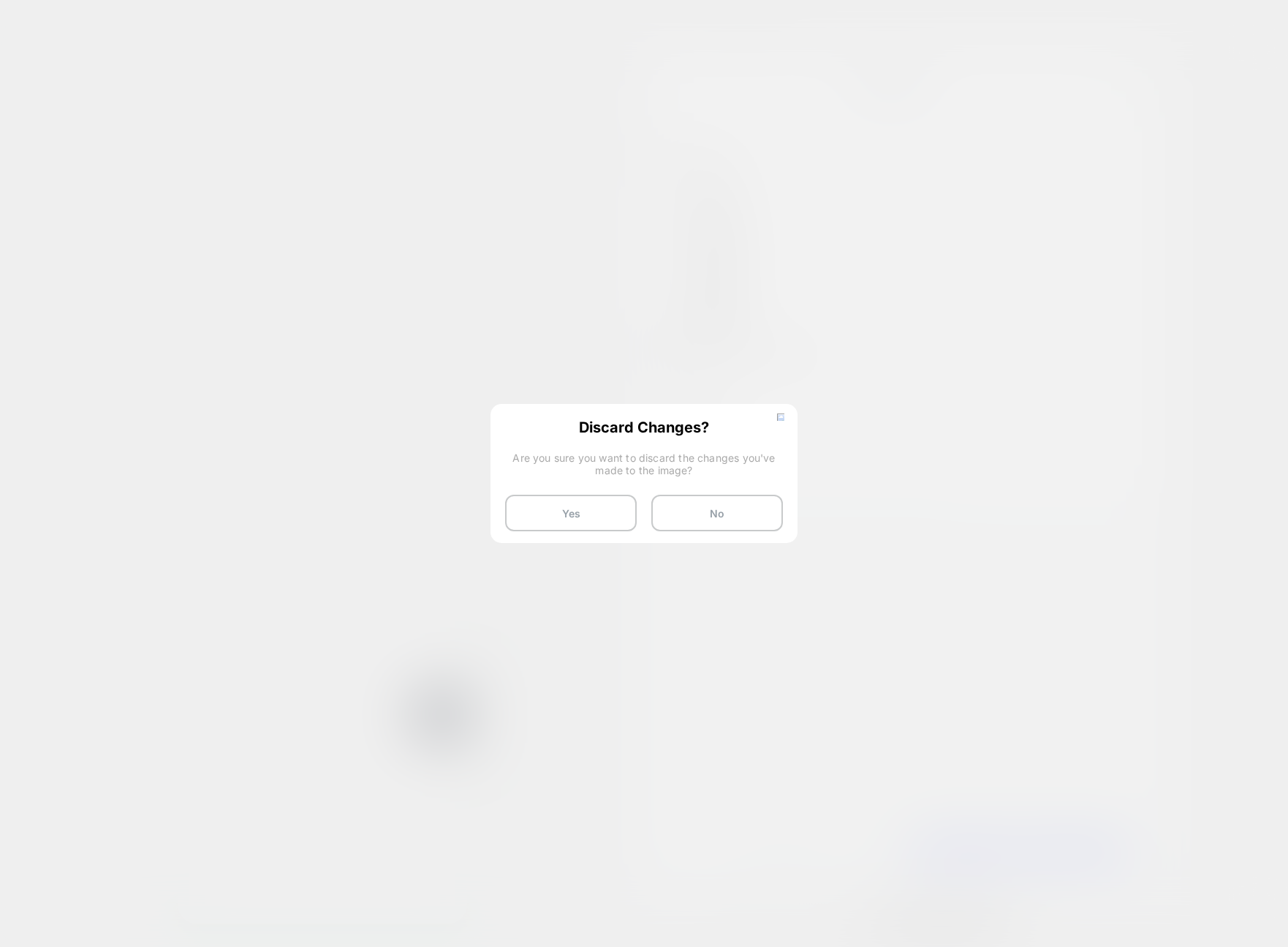
click at [625, 512] on button "Yes" at bounding box center [570, 513] width 131 height 37
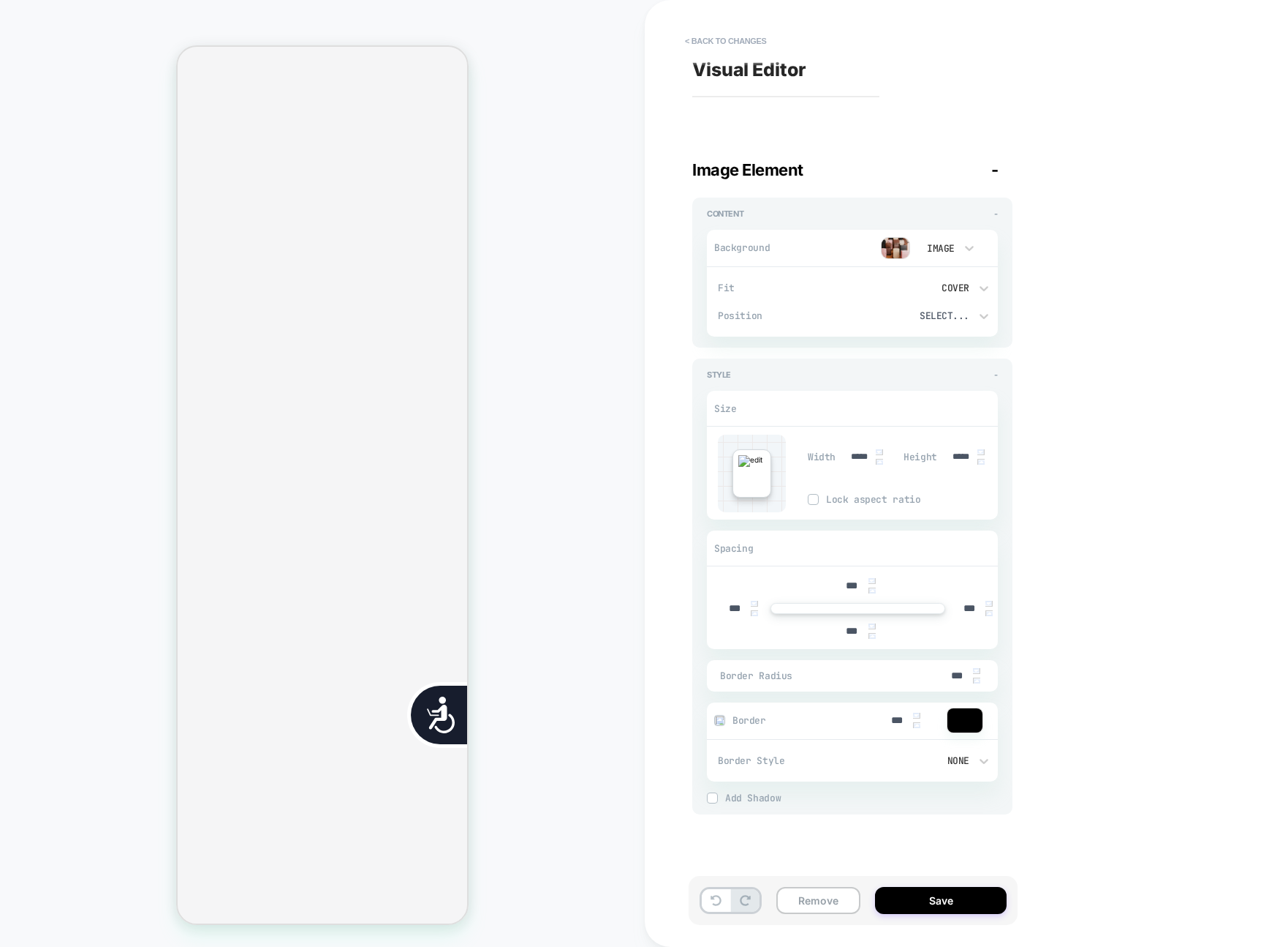
scroll to position [0, 296]
click at [647, 225] on div "< Back to changes Visual Editor Image Element - Content - Background Image Fit …" at bounding box center [966, 473] width 643 height 947
click at [714, 38] on button "< Back to changes" at bounding box center [726, 41] width 96 height 23
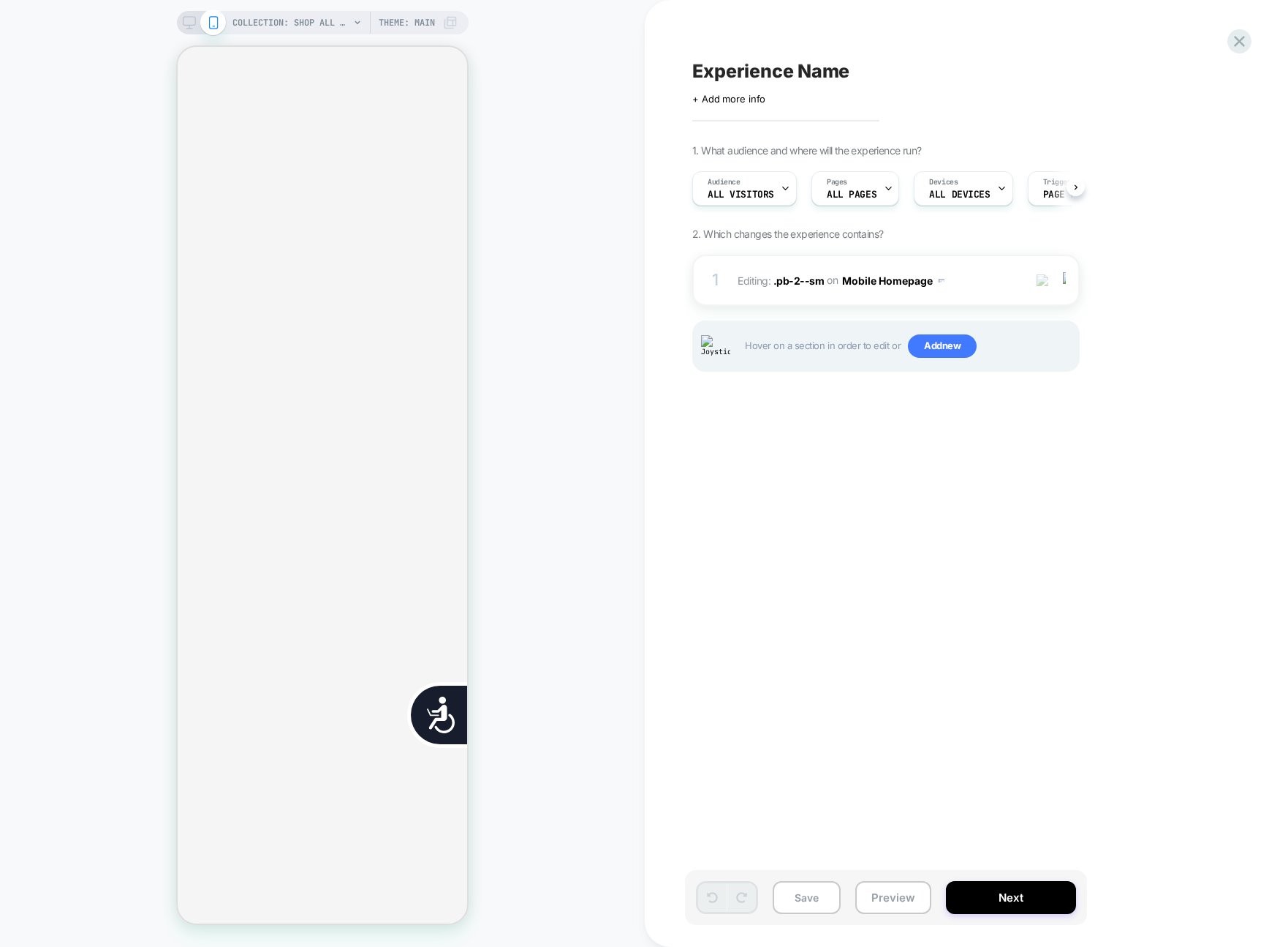
scroll to position [0, 1]
click at [707, 34] on div "Experience Name Click to edit experience details + Add more info 1. What audien…" at bounding box center [959, 473] width 549 height 918
click at [906, 897] on button "Preview" at bounding box center [893, 897] width 76 height 33
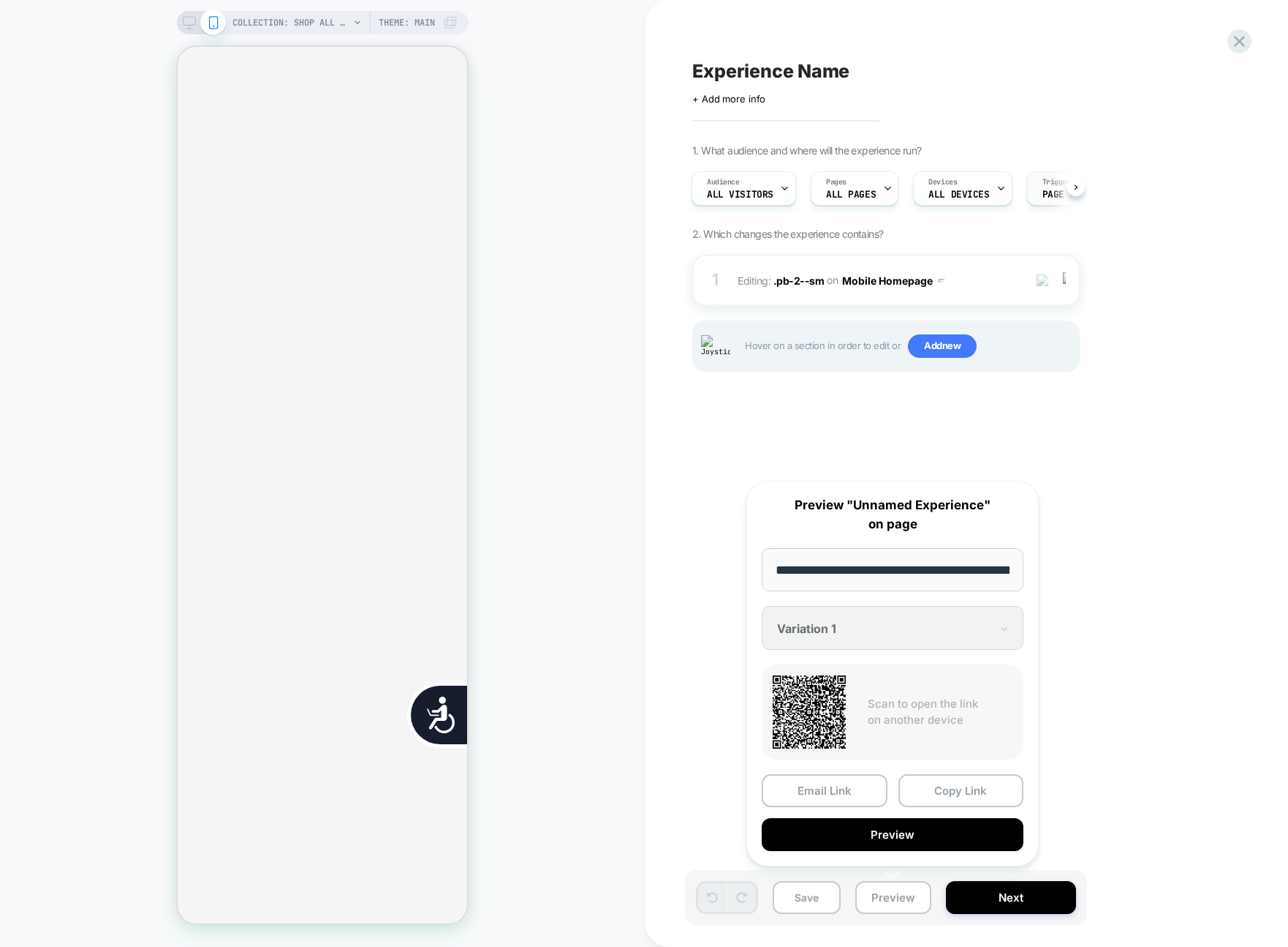
scroll to position [0, 296]
click at [1230, 31] on icon at bounding box center [1239, 41] width 19 height 19
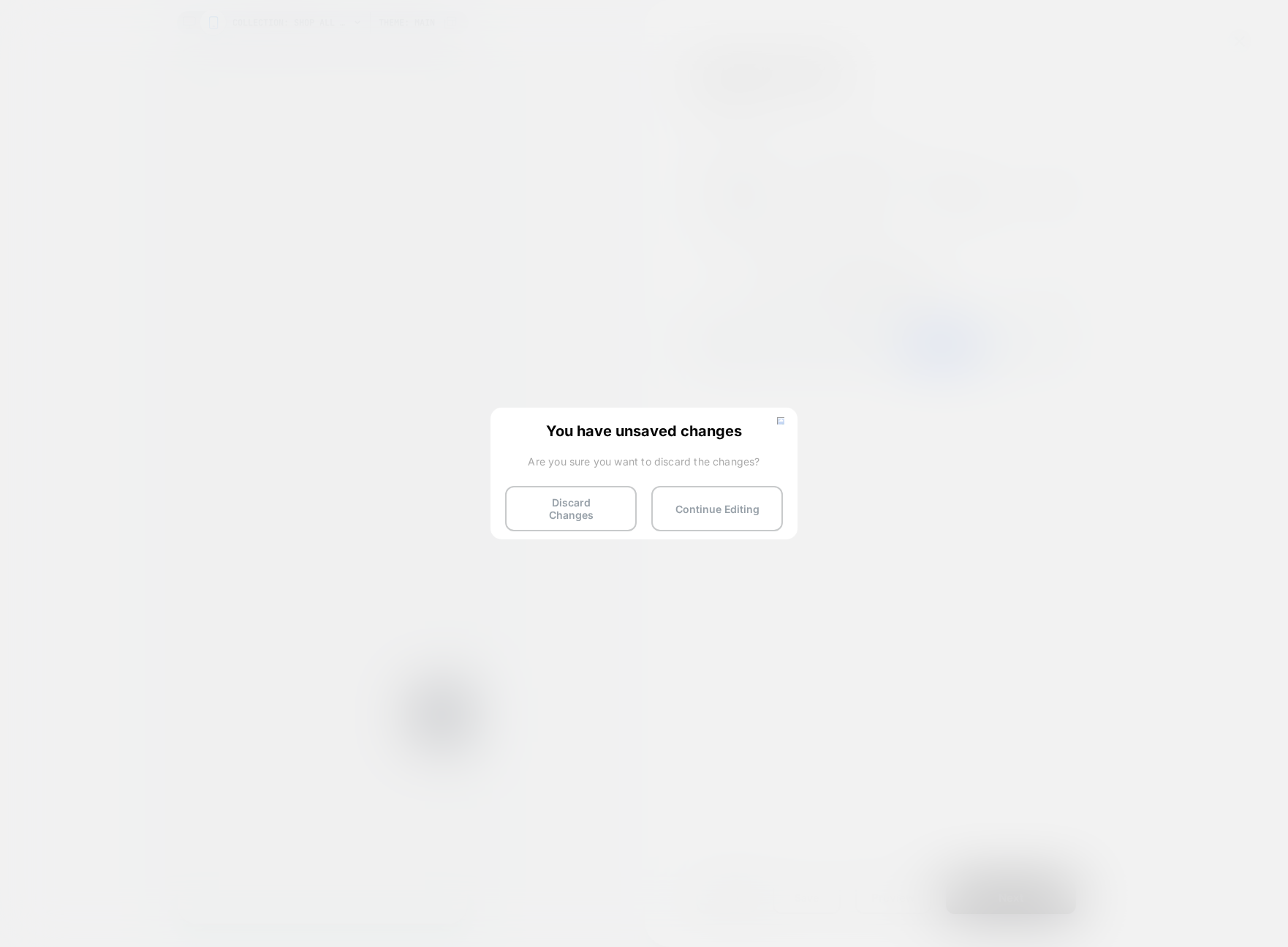
drag, startPoint x: 599, startPoint y: 493, endPoint x: 568, endPoint y: 423, distance: 76.6
click at [599, 493] on button "Discard Changes" at bounding box center [570, 508] width 131 height 46
